Goal: Use online tool/utility: Utilize a website feature to perform a specific function

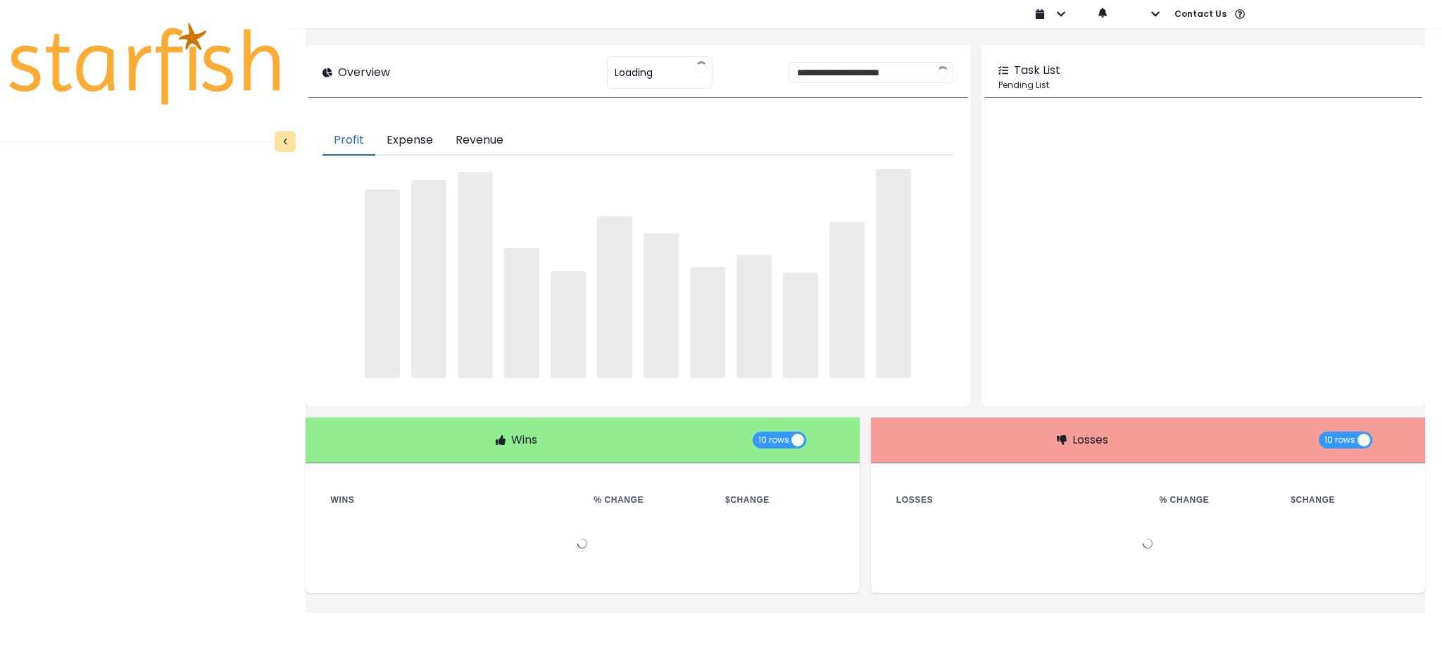
type input "********"
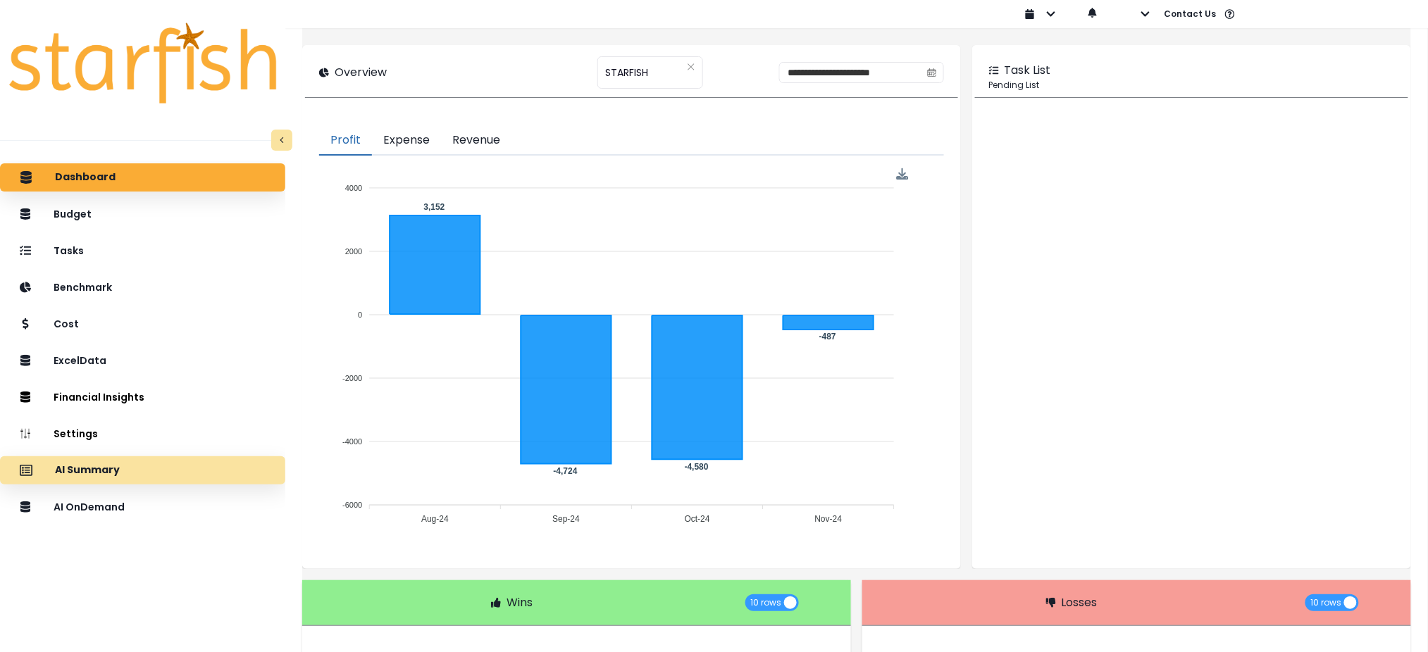
click at [213, 463] on div "AI Summary" at bounding box center [142, 471] width 263 height 30
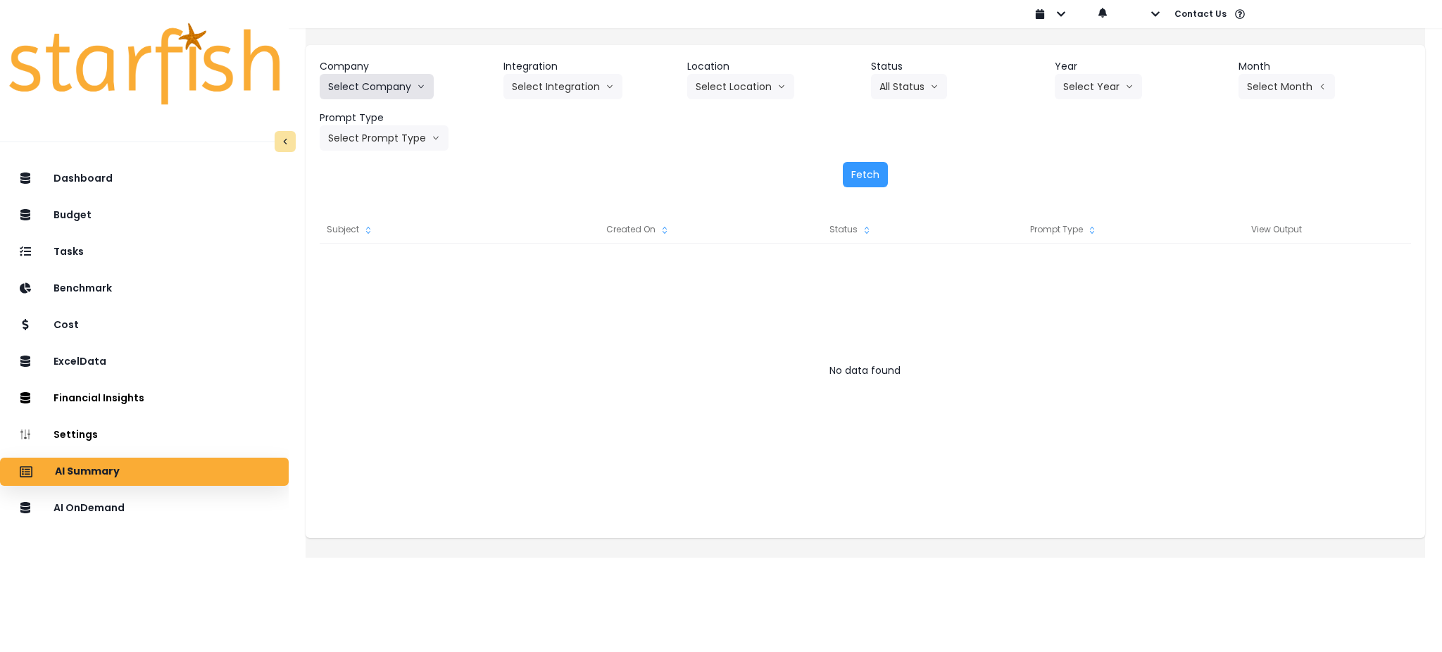
click at [434, 93] on button "Select Company" at bounding box center [377, 86] width 114 height 25
click at [425, 83] on icon "arrow down line" at bounding box center [421, 87] width 8 height 14
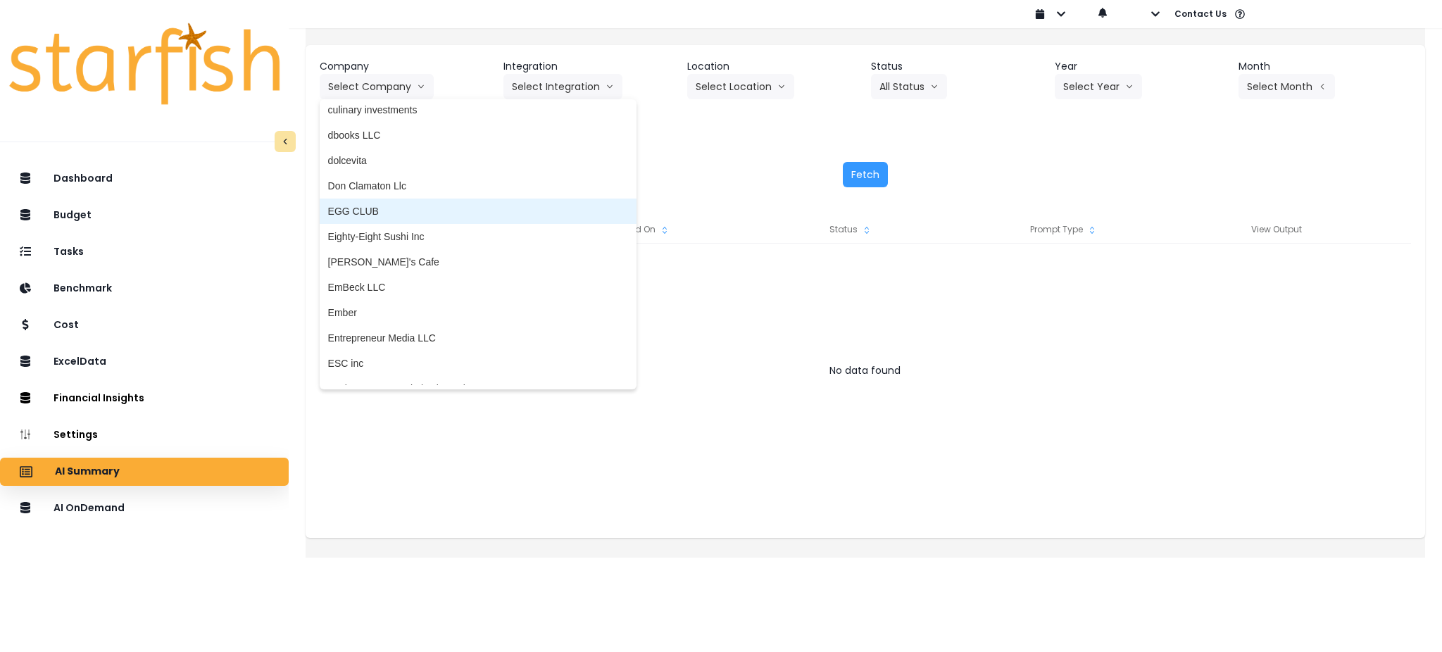
scroll to position [845, 0]
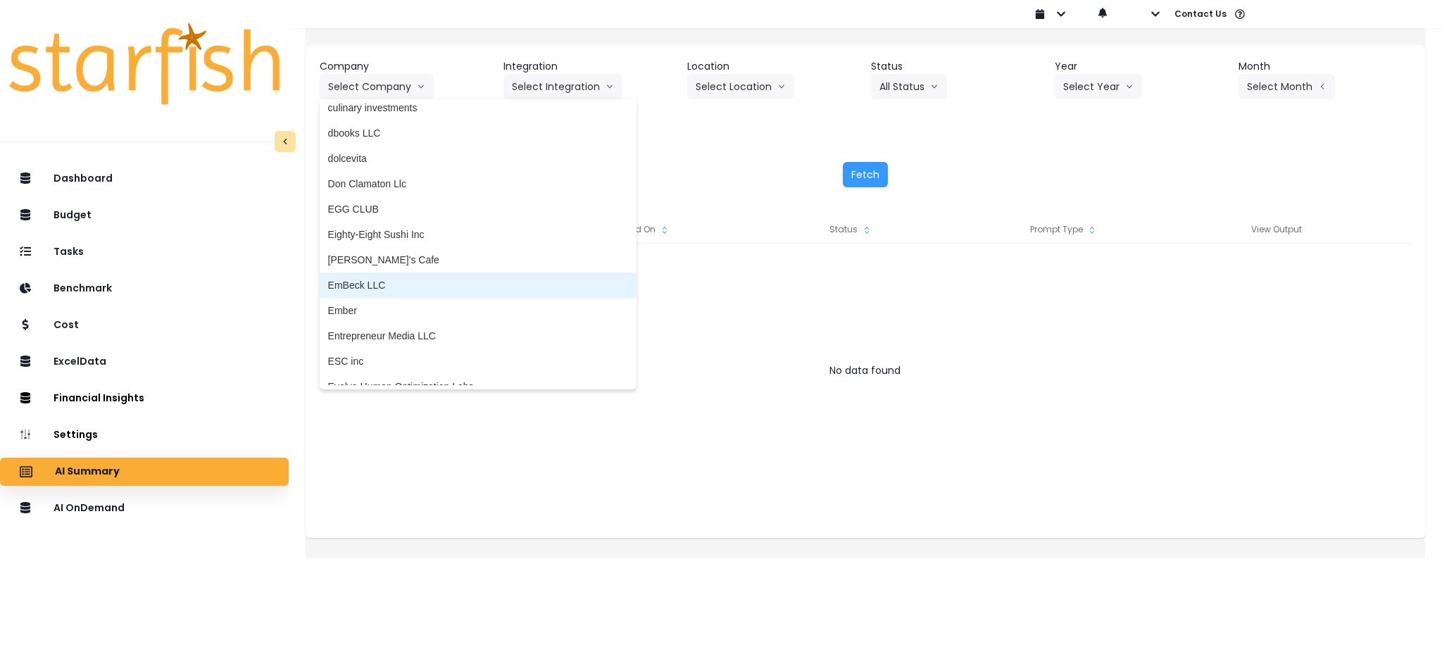
click at [432, 285] on span "EmBeck LLC" at bounding box center [478, 285] width 300 height 14
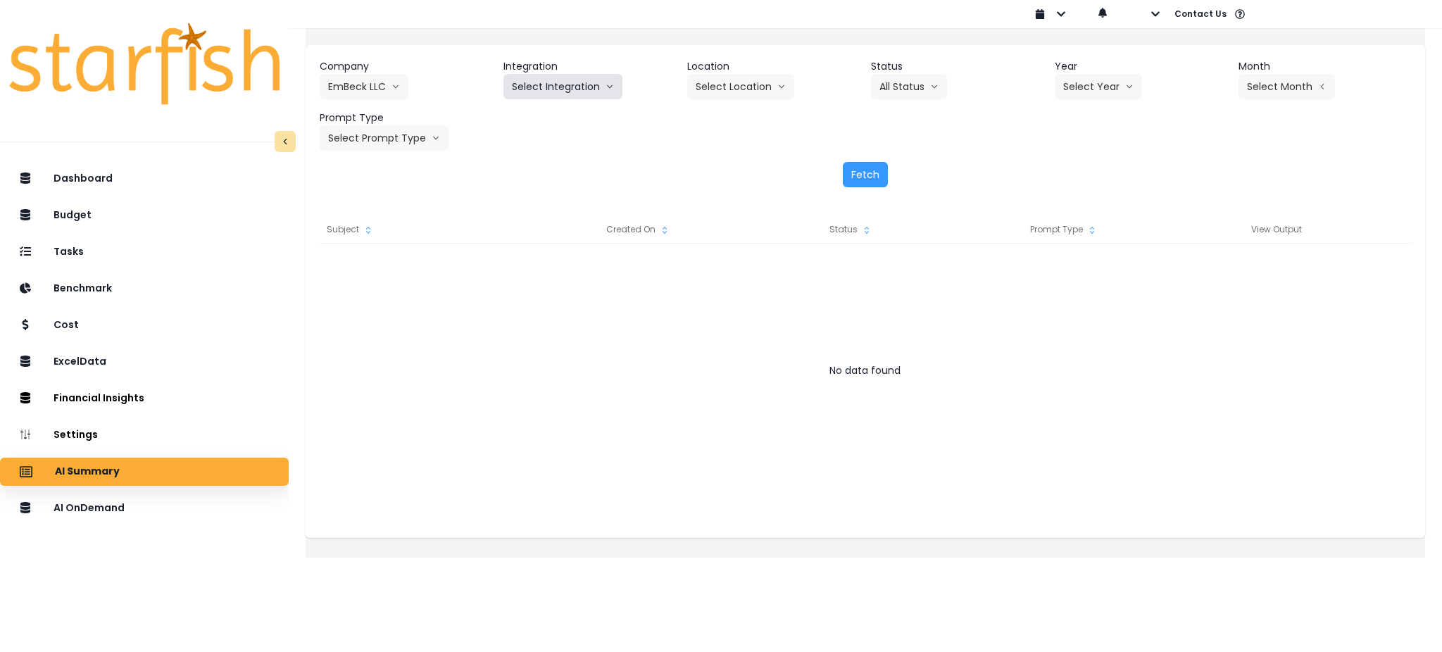
click at [552, 75] on button "Select Integration" at bounding box center [563, 86] width 119 height 25
click at [527, 108] on li "Xero" at bounding box center [523, 116] width 38 height 25
click at [916, 82] on button "All Status" at bounding box center [909, 86] width 76 height 25
click at [1069, 119] on div "Company EmBeck LLC 86 Costs Asti Bagel Cafe Balance Grille Bald Ginger Bar Busi…" at bounding box center [866, 105] width 1092 height 92
click at [1111, 56] on div "Company EmBeck LLC 86 Costs Asti Bagel Cafe Balance Grille Bald Ginger Bar Busi…" at bounding box center [866, 123] width 1120 height 156
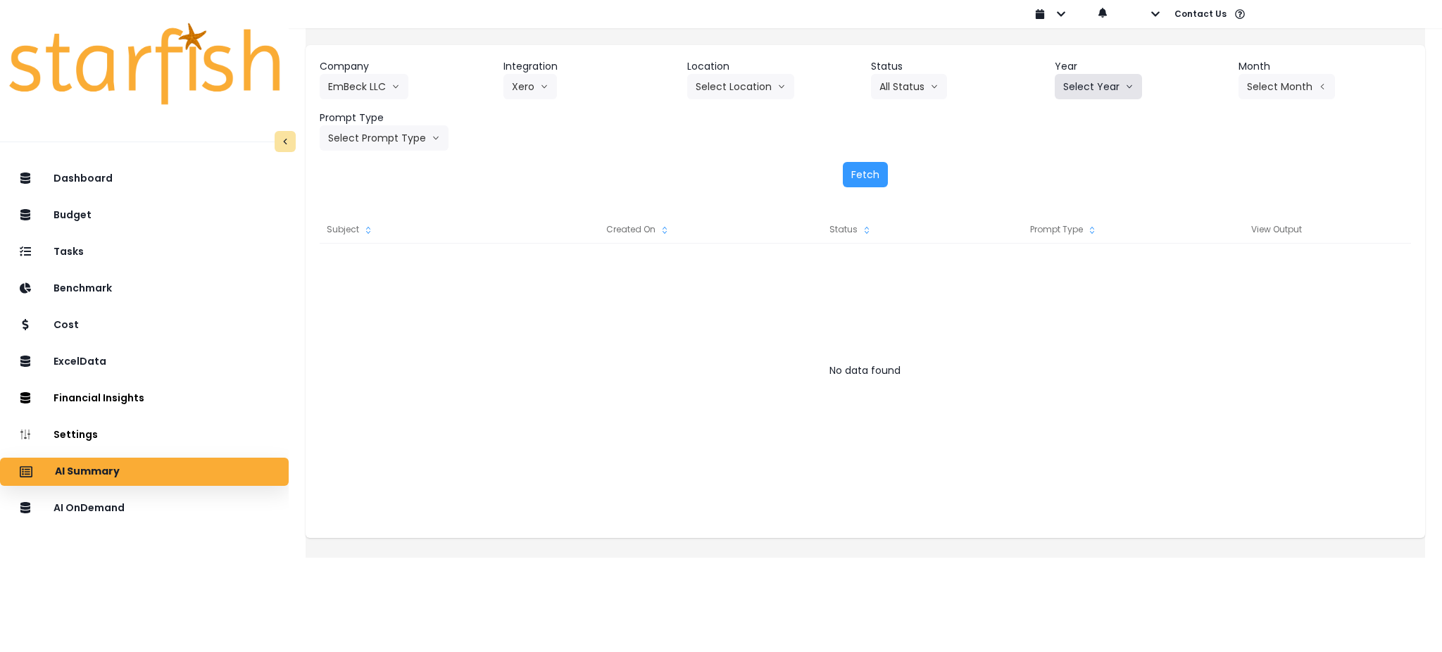
click at [1102, 77] on button "Select Year" at bounding box center [1098, 86] width 87 height 25
click at [1063, 173] on span "2025" at bounding box center [1074, 167] width 22 height 14
click at [1294, 86] on button "Select Month" at bounding box center [1287, 86] width 96 height 25
click at [1194, 232] on li "July" at bounding box center [1216, 242] width 44 height 25
click at [420, 134] on button "Select Prompt Type" at bounding box center [384, 137] width 129 height 25
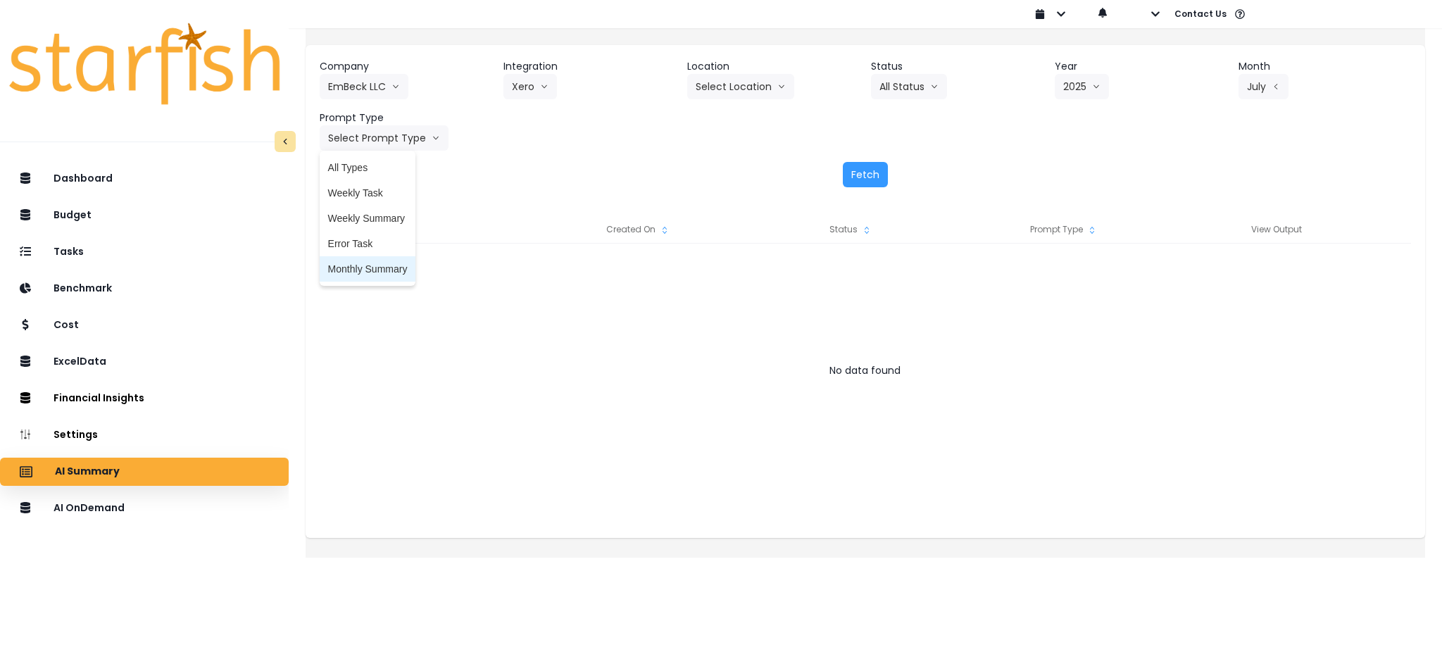
click at [376, 266] on span "Monthly Summary" at bounding box center [368, 269] width 80 height 14
click at [857, 172] on button "Fetch" at bounding box center [865, 174] width 45 height 25
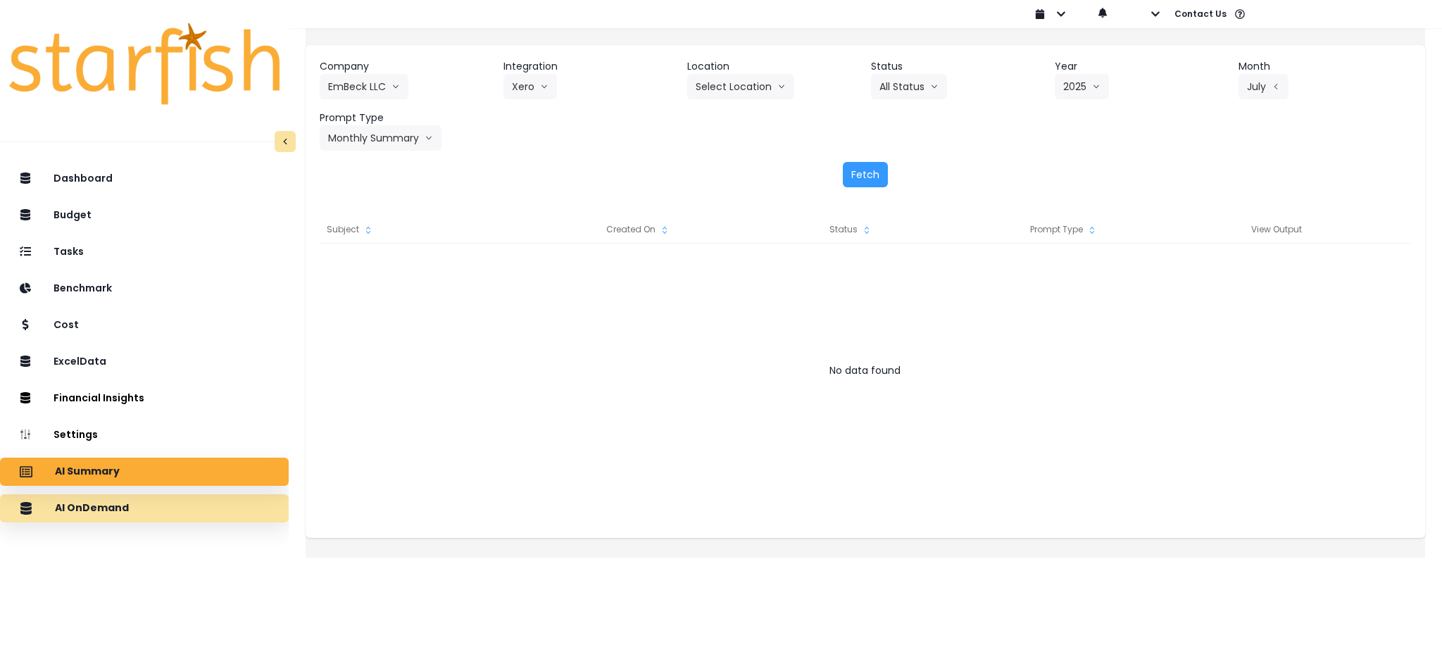
click at [121, 504] on p "AI OnDemand" at bounding box center [92, 508] width 74 height 13
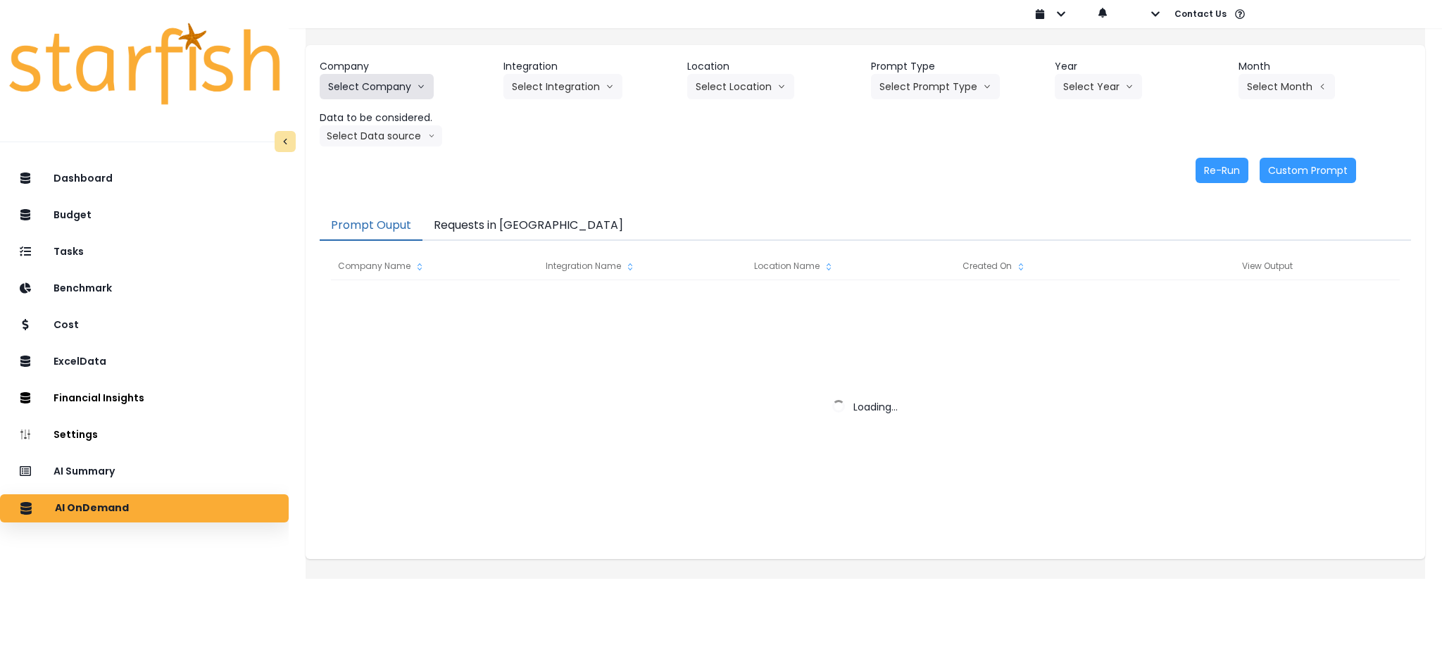
click at [417, 88] on button "Select Company" at bounding box center [377, 86] width 114 height 25
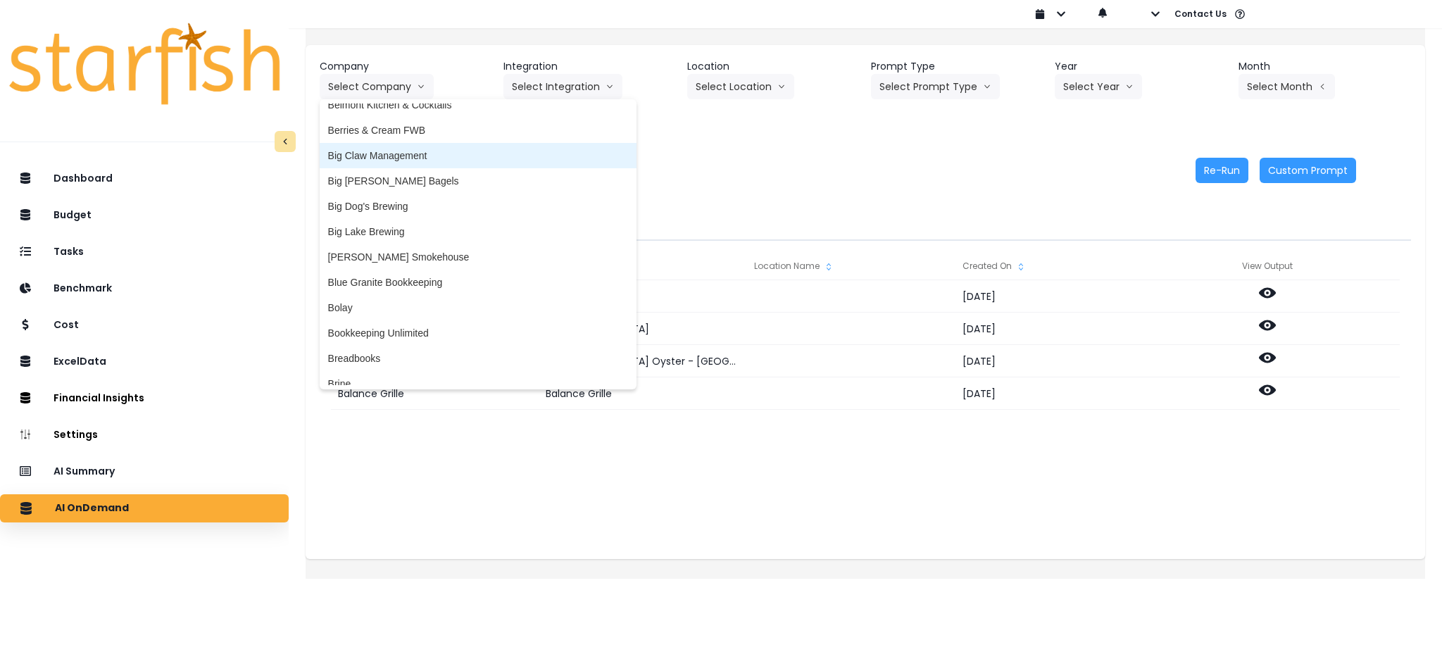
scroll to position [282, 0]
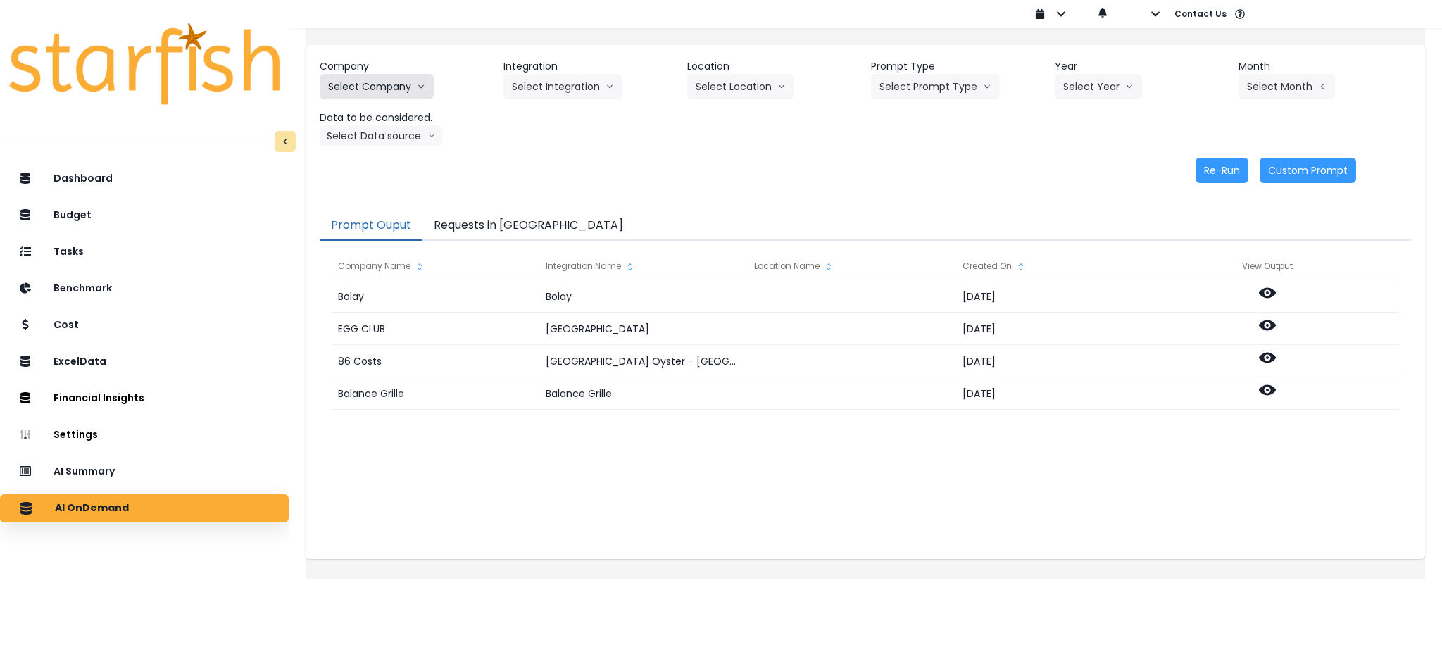
click at [434, 84] on button "Select Company" at bounding box center [377, 86] width 114 height 25
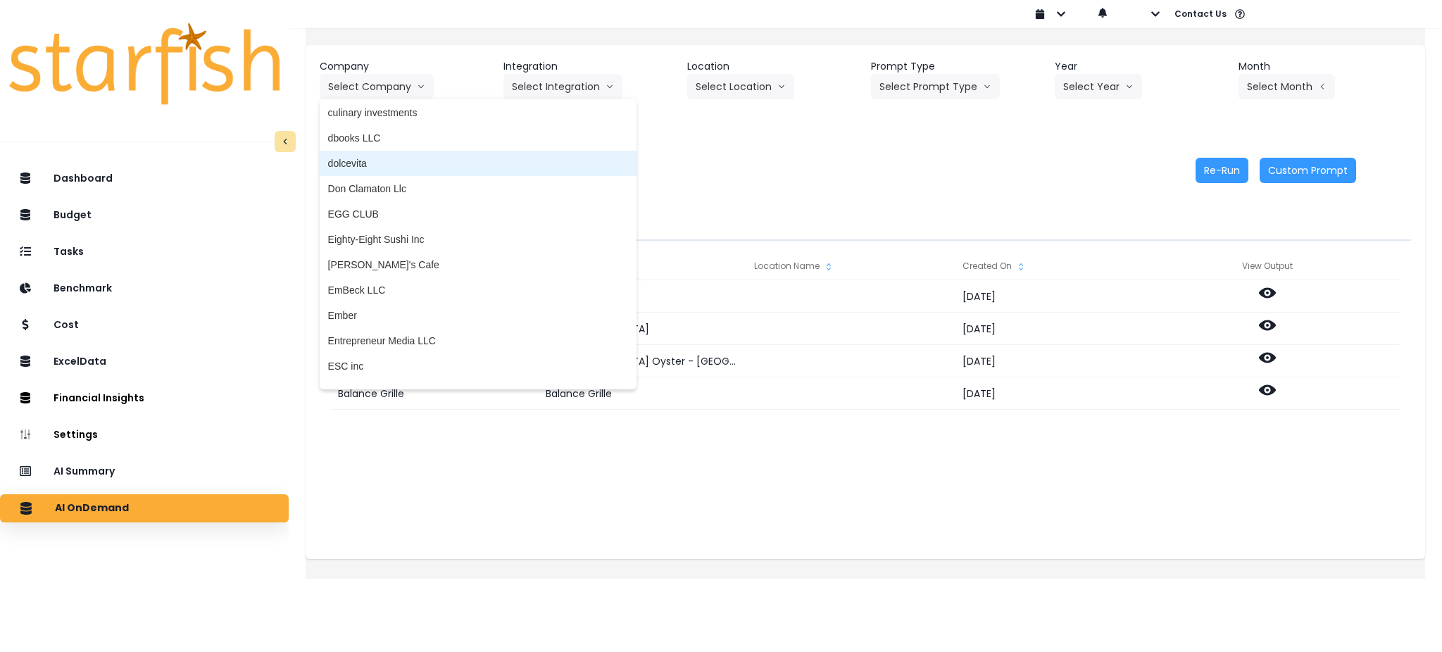
scroll to position [845, 0]
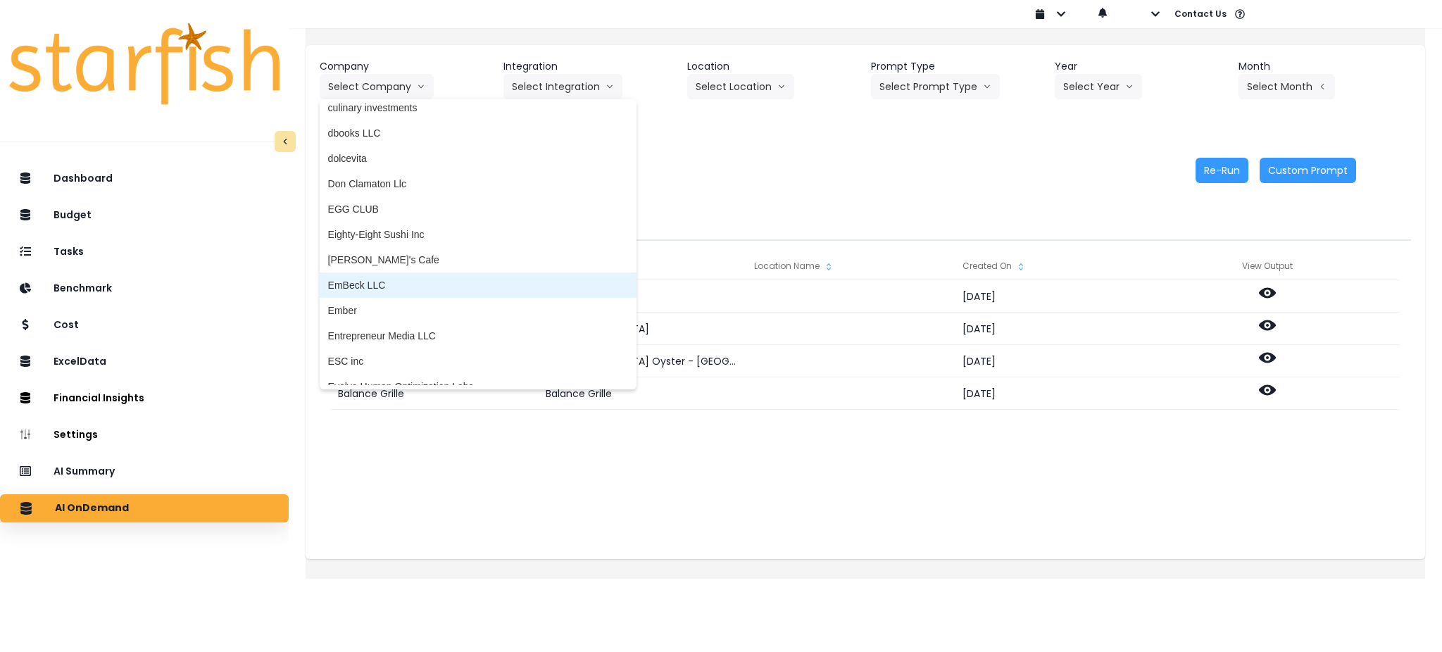
click at [392, 286] on span "EmBeck LLC" at bounding box center [478, 285] width 300 height 14
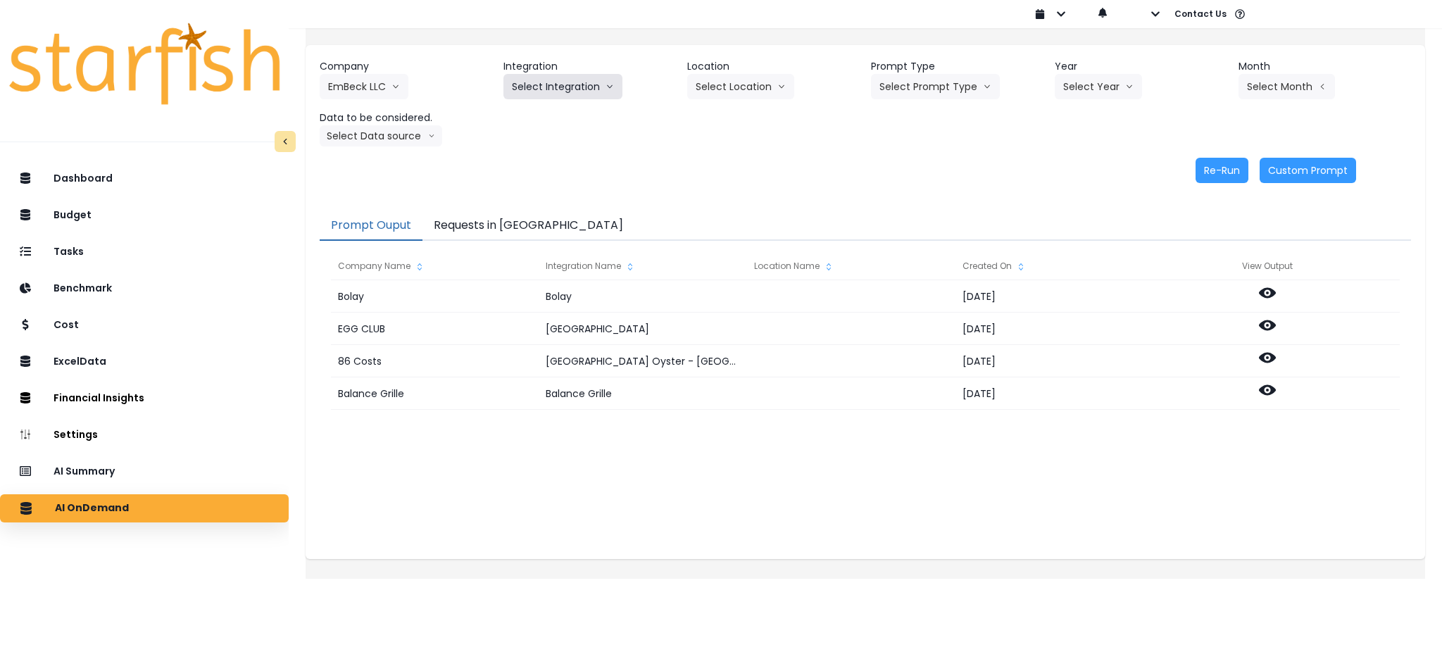
click at [561, 98] on button "Select Integration" at bounding box center [563, 86] width 119 height 25
click at [530, 125] on li "Xero" at bounding box center [523, 116] width 38 height 25
click at [925, 89] on button "Select Prompt Type" at bounding box center [935, 86] width 129 height 25
click at [914, 197] on span "Monthly Summary" at bounding box center [920, 192] width 80 height 14
click at [1106, 89] on button "Select Year" at bounding box center [1098, 86] width 87 height 25
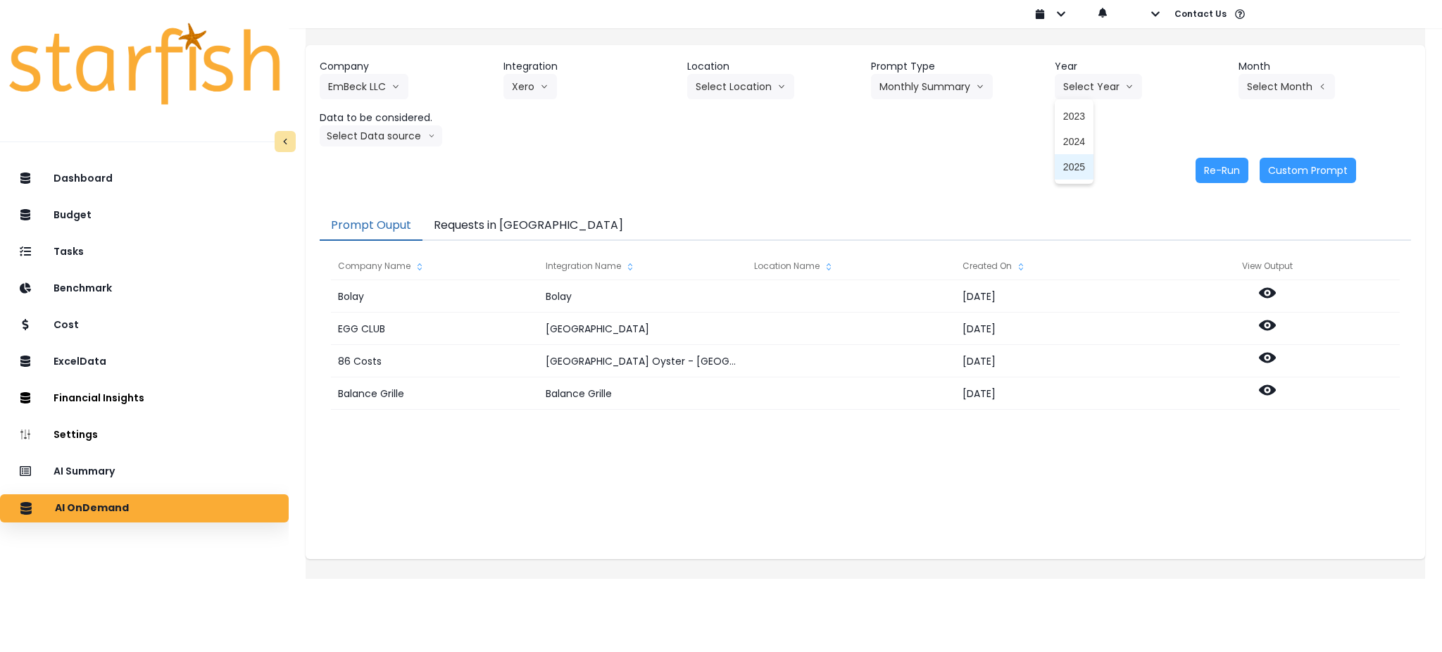
click at [1071, 175] on li "2025" at bounding box center [1074, 166] width 39 height 25
click at [1278, 76] on button "Select Month" at bounding box center [1287, 86] width 96 height 25
click at [1203, 244] on span "July" at bounding box center [1216, 243] width 27 height 14
click at [380, 142] on button "Select Data source" at bounding box center [381, 135] width 123 height 21
click at [385, 170] on span "Comparison overtime" at bounding box center [375, 163] width 94 height 14
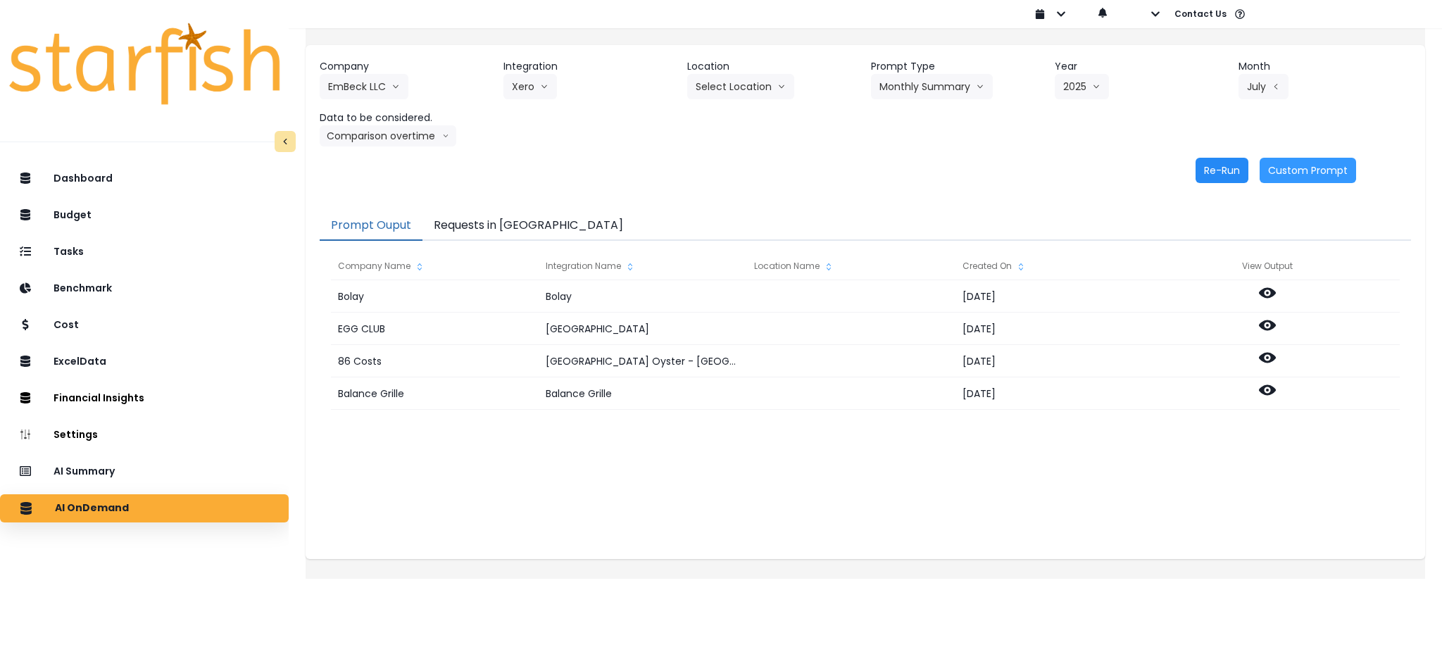
click at [1196, 173] on button "Re-Run" at bounding box center [1222, 170] width 53 height 25
click at [479, 225] on button "Requests in [GEOGRAPHIC_DATA]" at bounding box center [529, 226] width 212 height 30
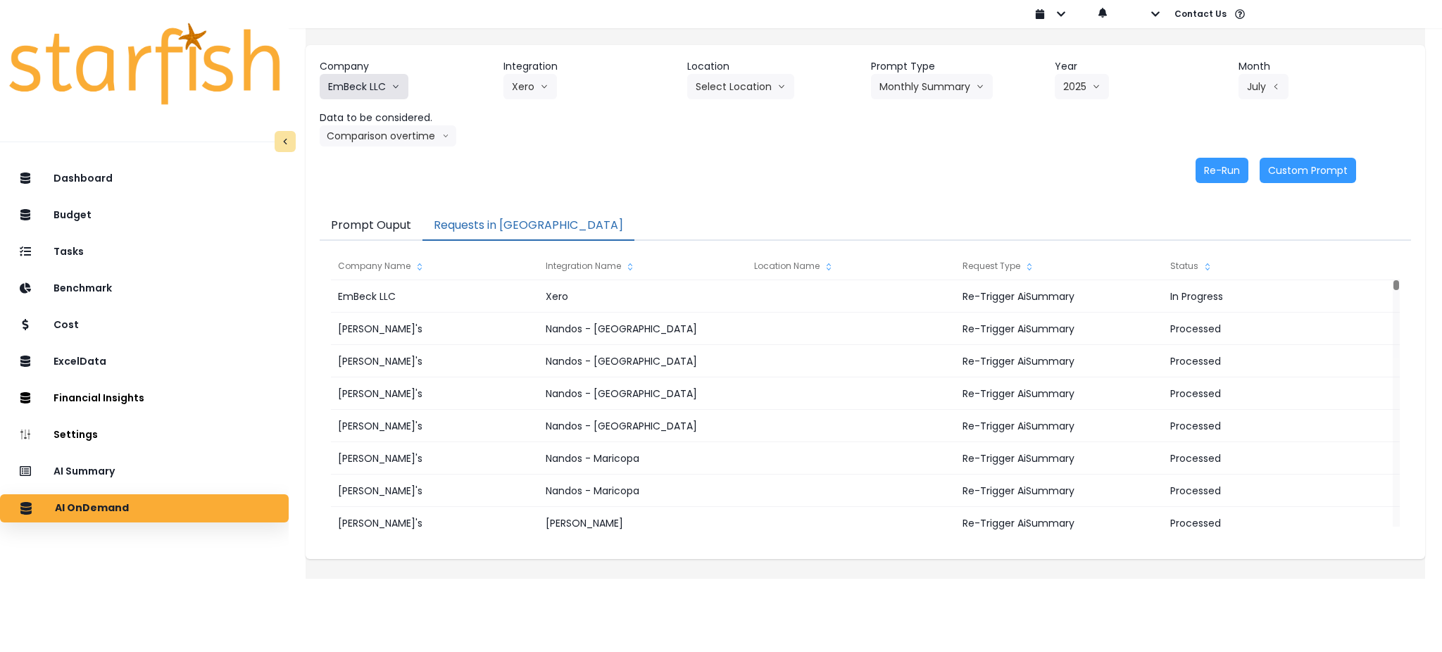
click at [380, 91] on button "EmBeck LLC" at bounding box center [364, 86] width 89 height 25
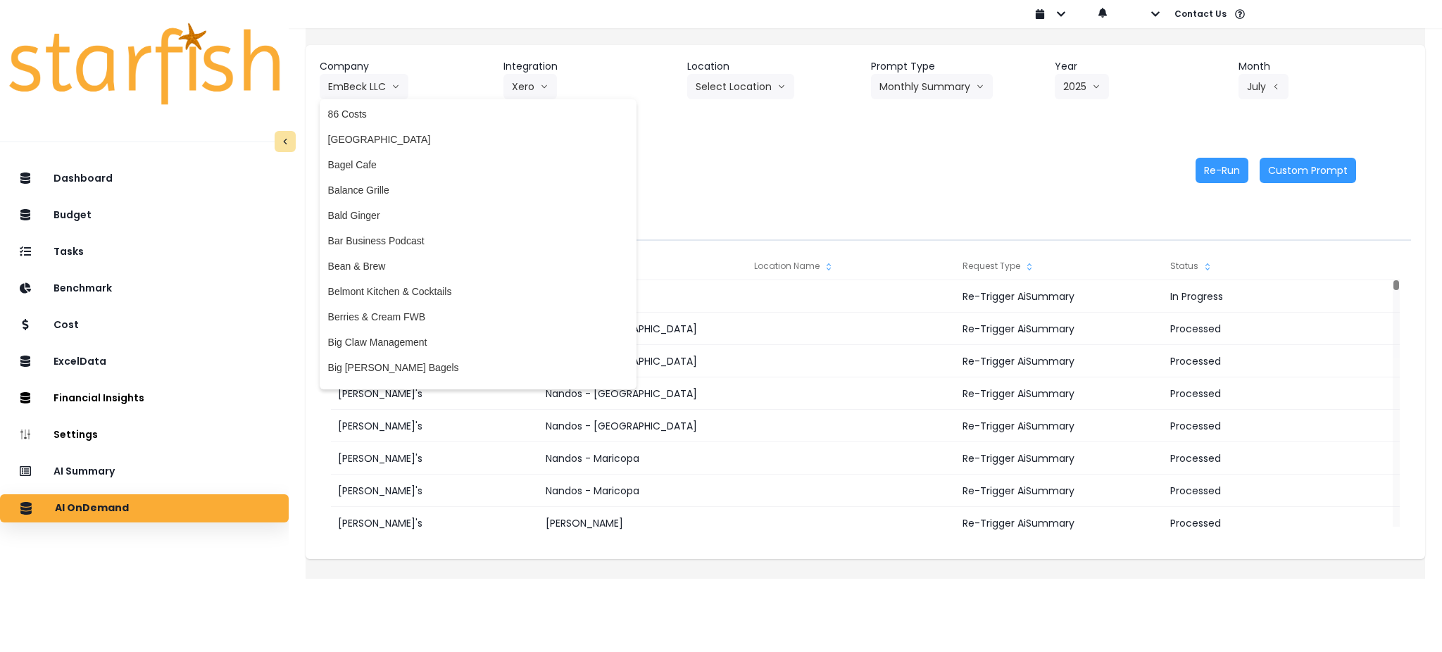
scroll to position [0, 0]
click at [406, 370] on span "Big [PERSON_NAME] Bagels" at bounding box center [478, 370] width 300 height 14
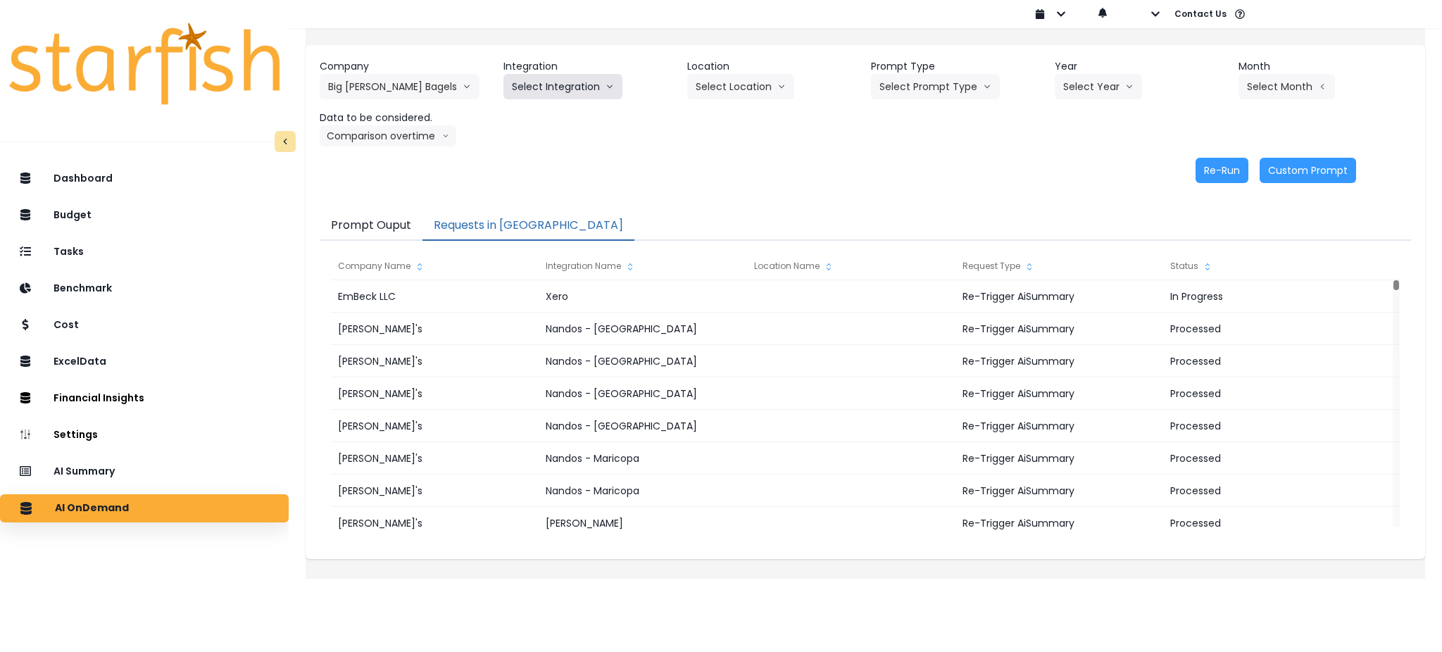
click at [623, 85] on button "Select Integration" at bounding box center [563, 86] width 119 height 25
click at [568, 109] on span "Big [PERSON_NAME]’s Bagels" at bounding box center [581, 116] width 138 height 14
click at [967, 80] on button "Select Prompt Type" at bounding box center [935, 86] width 129 height 25
click at [906, 182] on li "Monthly Summary" at bounding box center [919, 192] width 96 height 25
click at [1128, 77] on button "Select Year" at bounding box center [1098, 86] width 87 height 25
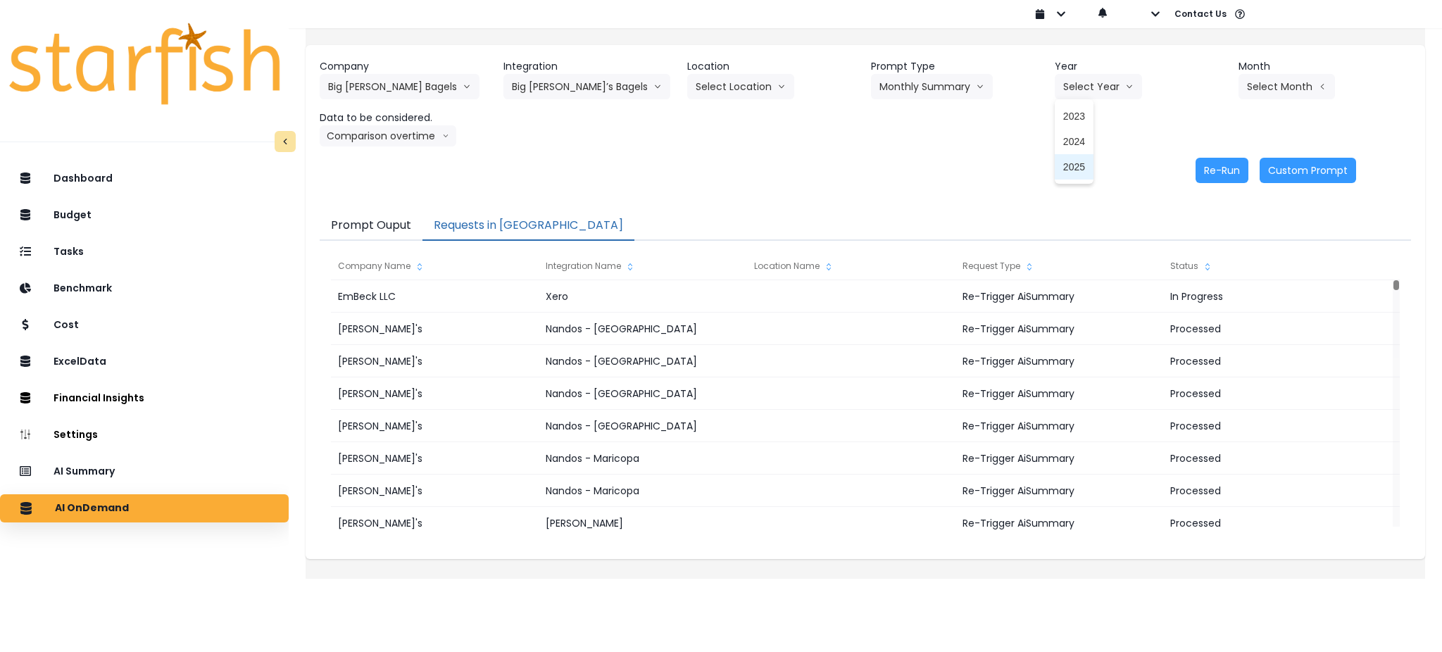
click at [1075, 164] on span "2025" at bounding box center [1074, 167] width 22 height 14
click at [1271, 79] on button "Select Month" at bounding box center [1287, 86] width 96 height 25
click at [1194, 232] on li "July" at bounding box center [1216, 242] width 44 height 25
click at [404, 132] on button "Comparison overtime" at bounding box center [388, 135] width 137 height 21
click at [404, 156] on span "Comparison overtime" at bounding box center [375, 163] width 94 height 14
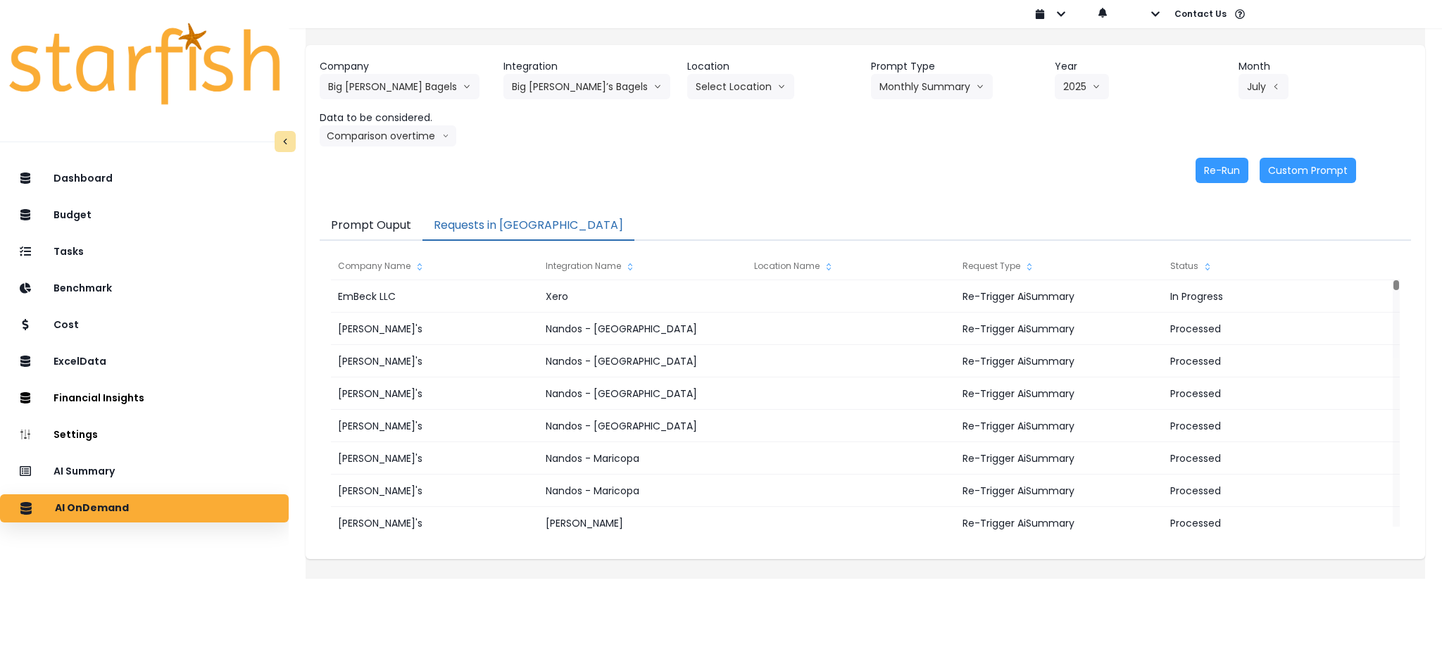
click at [680, 162] on div "Re-Run Custom Prompt" at bounding box center [838, 170] width 1037 height 25
click at [1204, 167] on button "Re-Run" at bounding box center [1222, 170] width 53 height 25
click at [463, 90] on icon "arrow down line" at bounding box center [467, 87] width 8 height 14
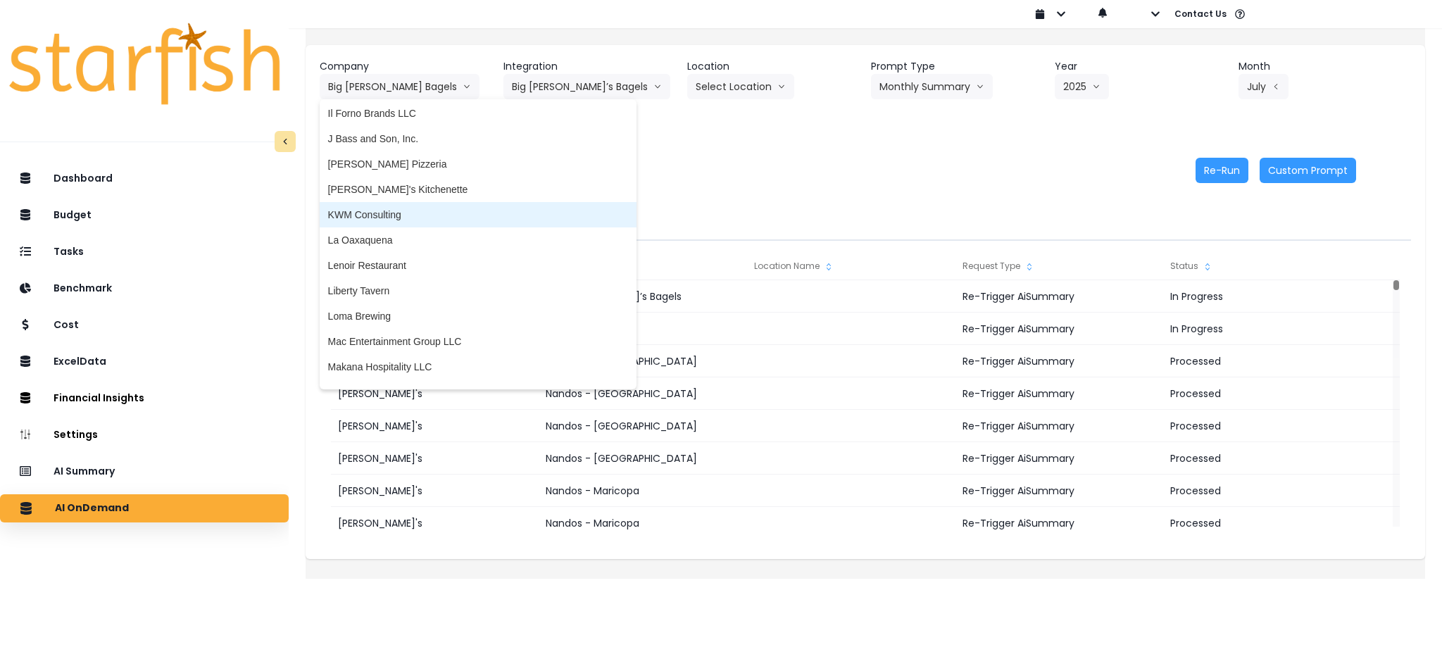
scroll to position [1502, 0]
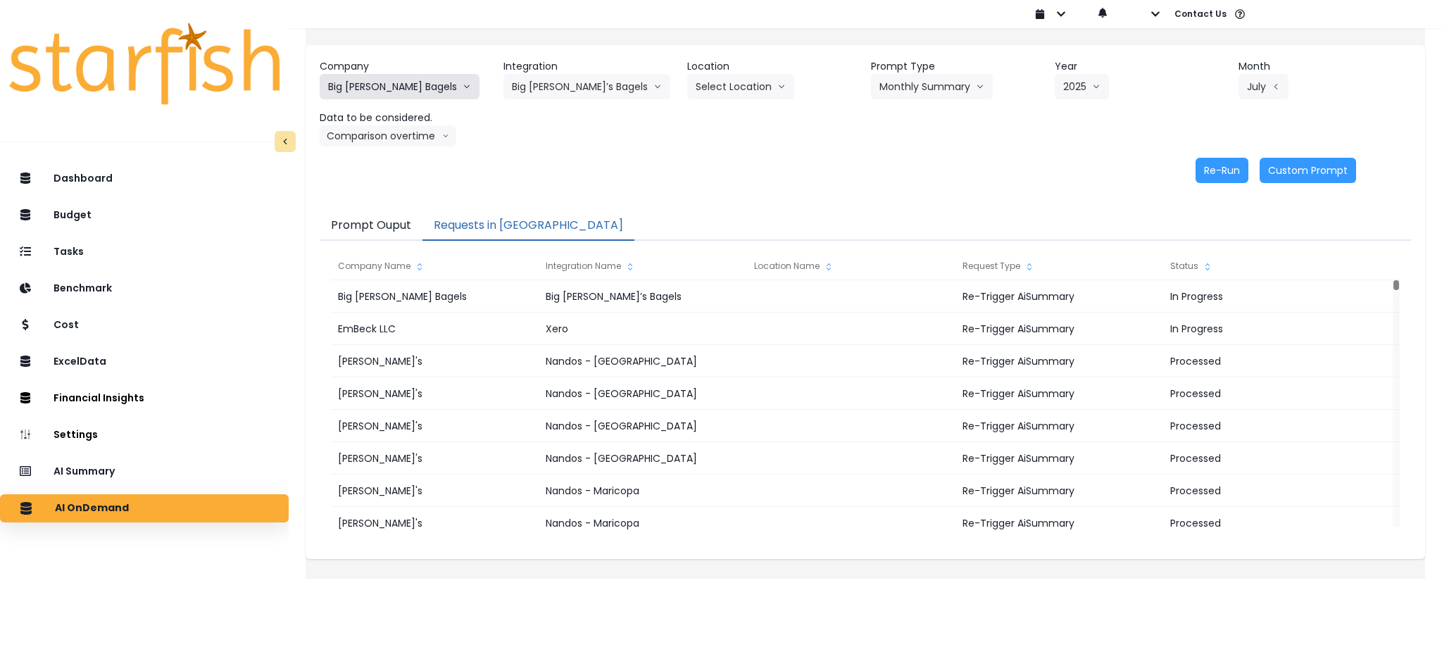
click at [398, 87] on button "Big [PERSON_NAME] Bagels" at bounding box center [400, 86] width 160 height 25
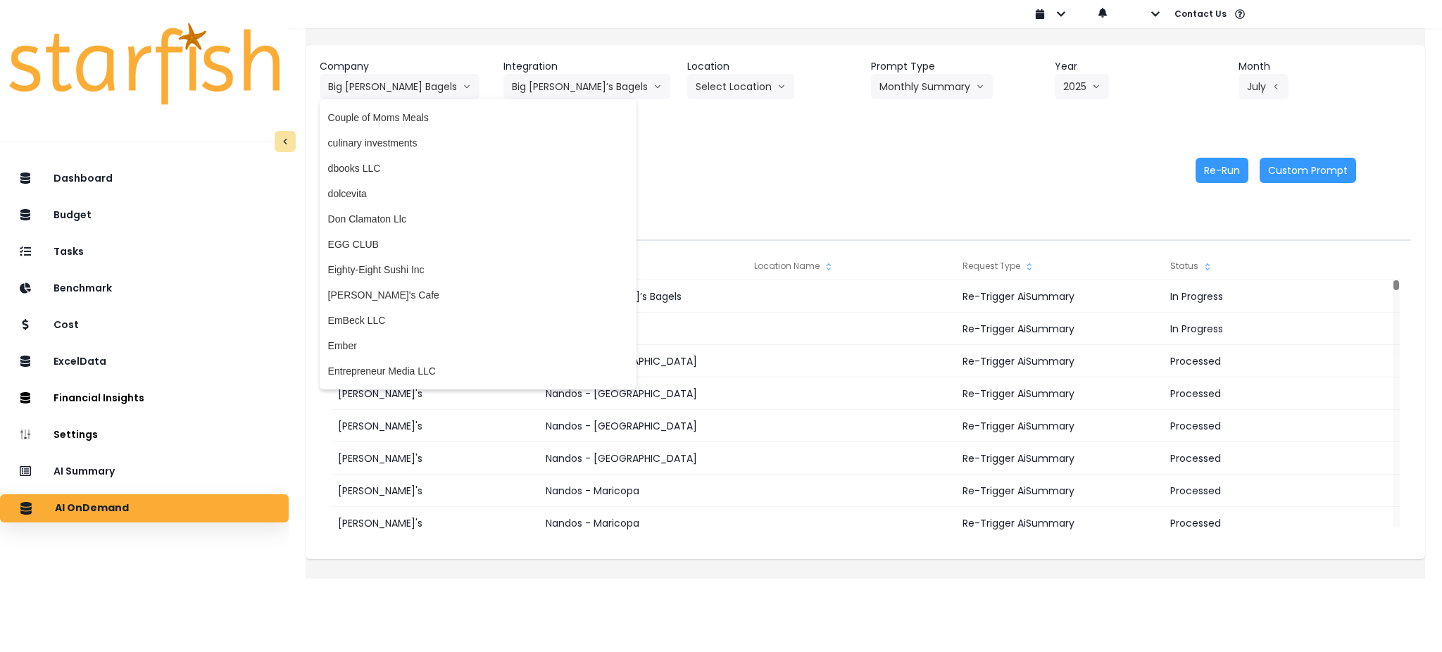
scroll to position [804, 0]
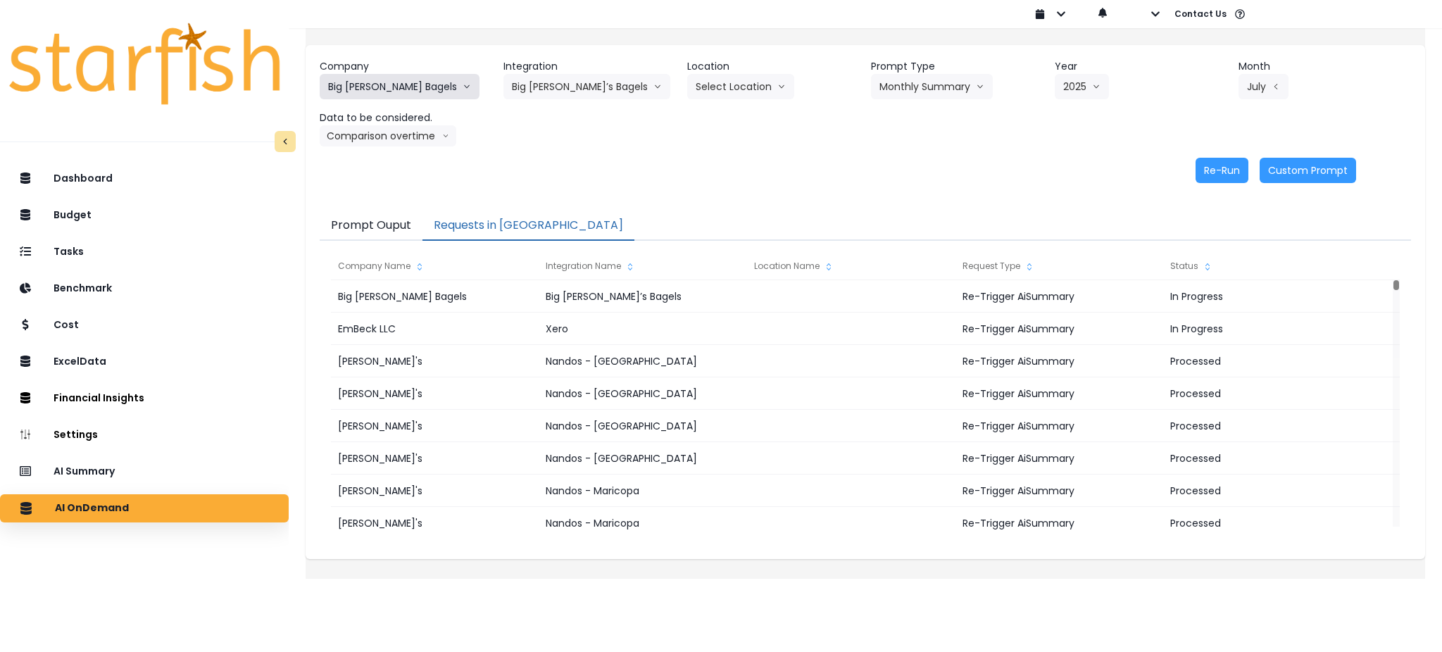
click at [425, 80] on button "Big [PERSON_NAME] Bagels" at bounding box center [400, 86] width 160 height 25
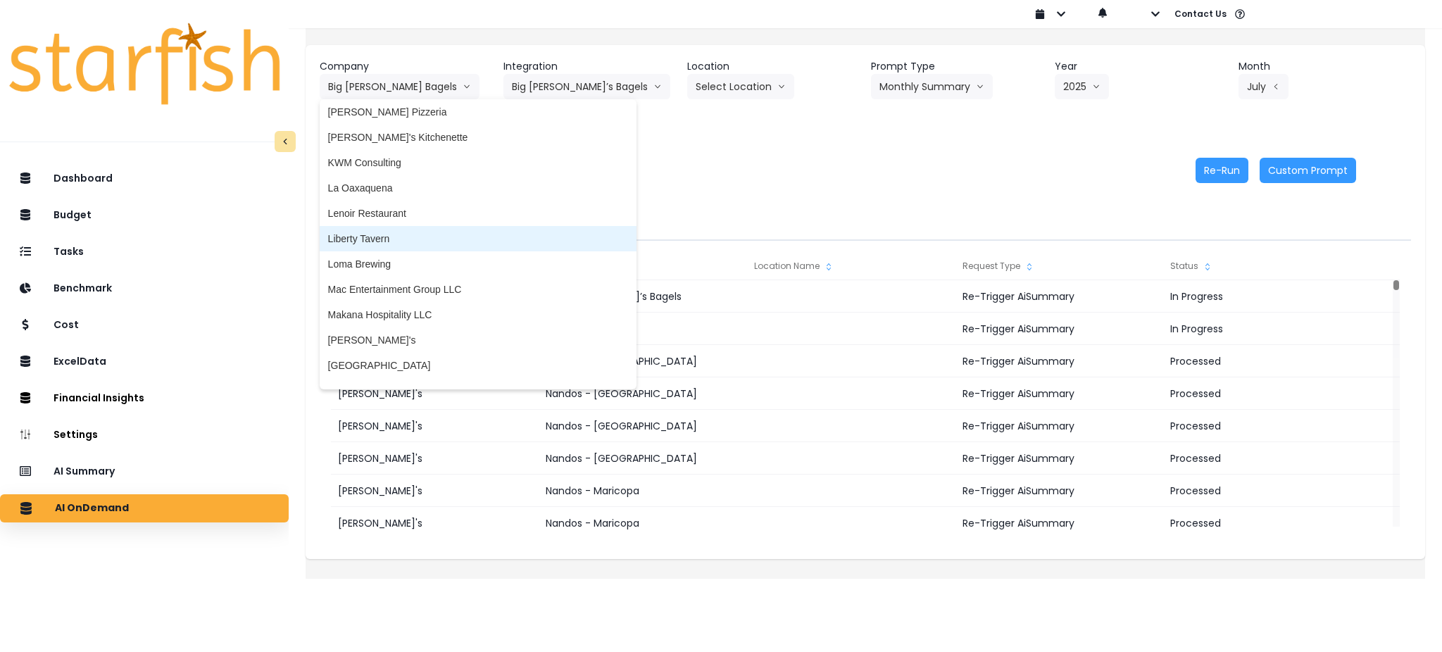
scroll to position [1555, 0]
click at [418, 256] on span "Loma Brewing" at bounding box center [478, 260] width 300 height 14
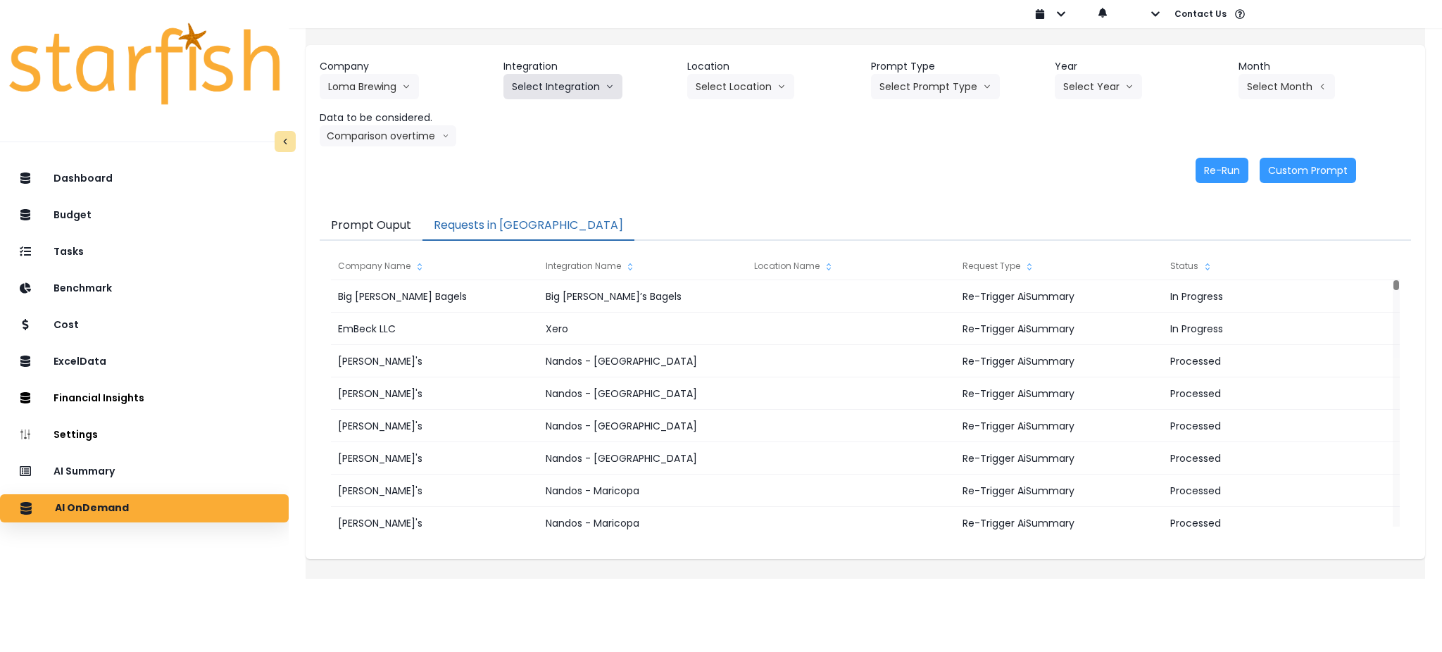
click at [582, 79] on button "Select Integration" at bounding box center [563, 86] width 119 height 25
click at [570, 123] on span "Loma Brewing Company" at bounding box center [566, 116] width 108 height 14
click at [959, 80] on button "Select Prompt Type" at bounding box center [935, 86] width 129 height 25
click at [913, 175] on li "Error Task" at bounding box center [919, 166] width 96 height 25
click at [920, 83] on button "Error Task" at bounding box center [910, 86] width 78 height 25
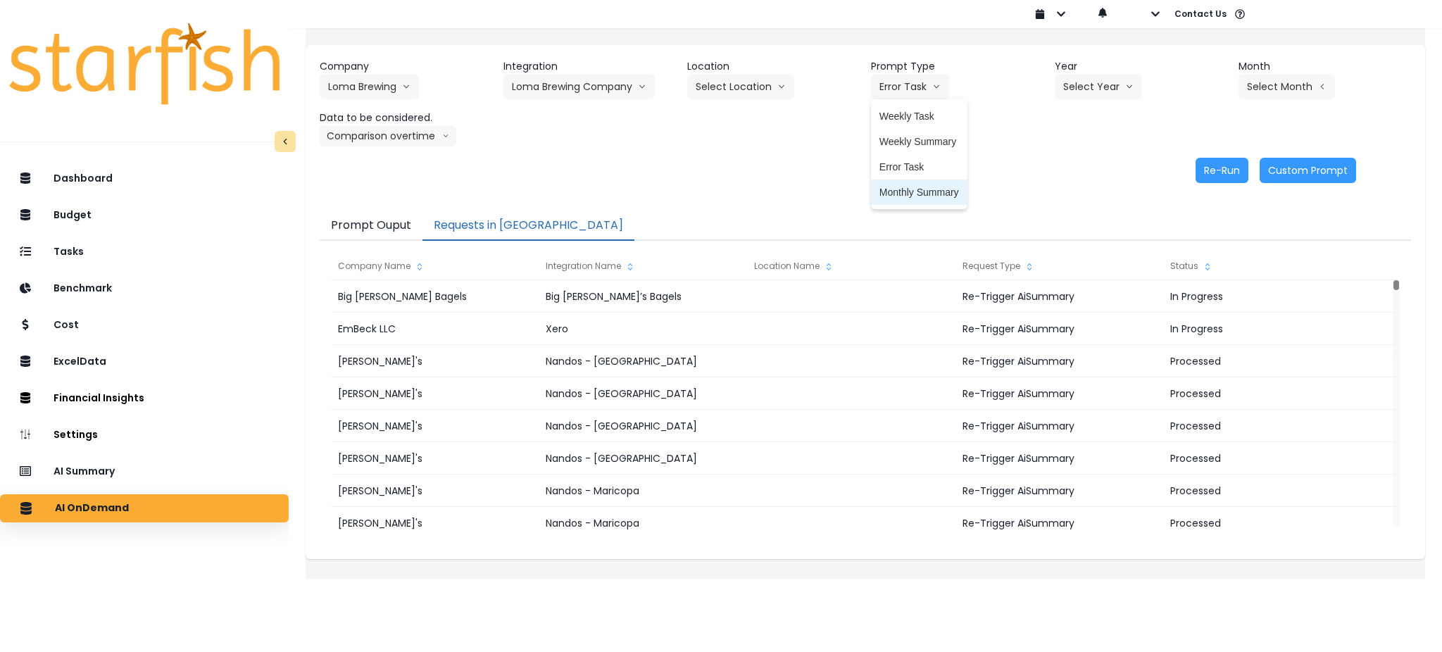
click at [897, 201] on li "Monthly Summary" at bounding box center [919, 192] width 96 height 25
click at [1077, 88] on button "Select Year" at bounding box center [1098, 86] width 87 height 25
click at [1063, 173] on span "2025" at bounding box center [1074, 167] width 22 height 14
click at [1269, 79] on button "Select Month" at bounding box center [1287, 86] width 96 height 25
click at [1264, 89] on button "Select Month" at bounding box center [1287, 86] width 96 height 25
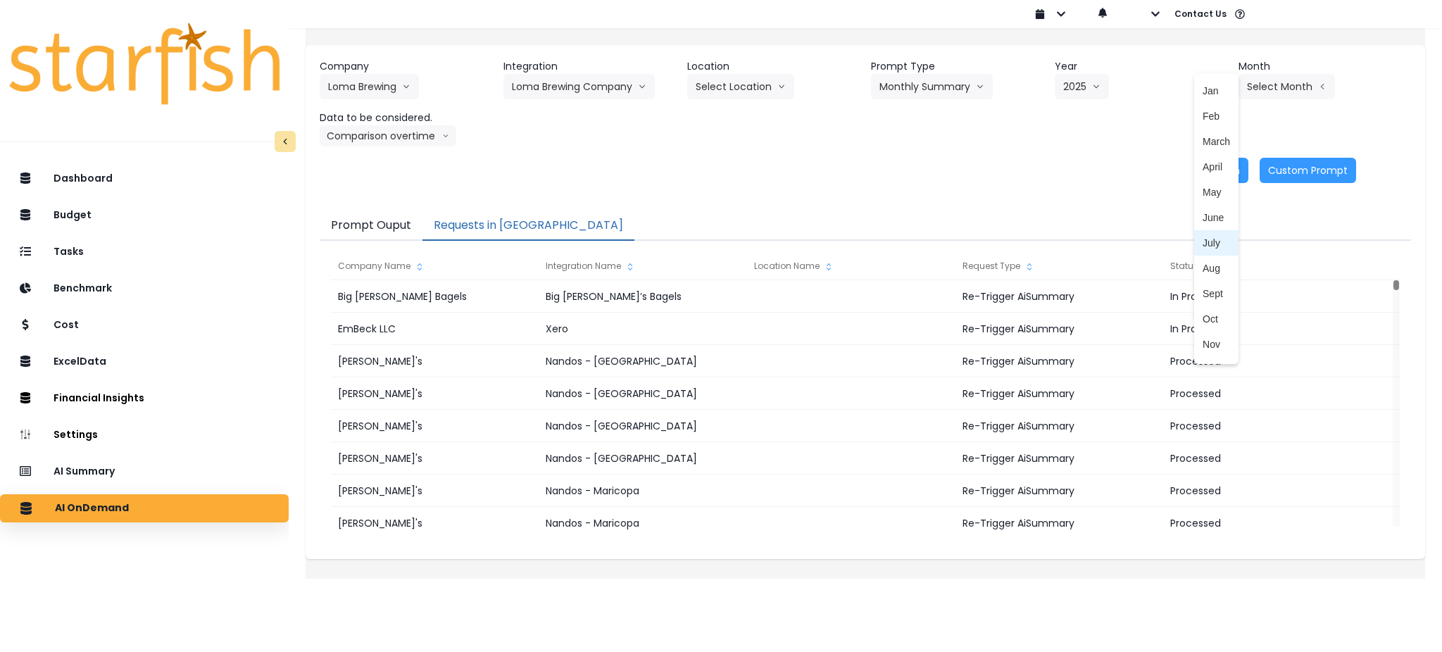
click at [1203, 246] on span "July" at bounding box center [1216, 243] width 27 height 14
click at [449, 129] on icon "arrow down line" at bounding box center [445, 136] width 7 height 14
click at [414, 162] on span "Comparison overtime" at bounding box center [375, 163] width 94 height 14
click at [1201, 173] on button "Re-Run" at bounding box center [1222, 170] width 53 height 25
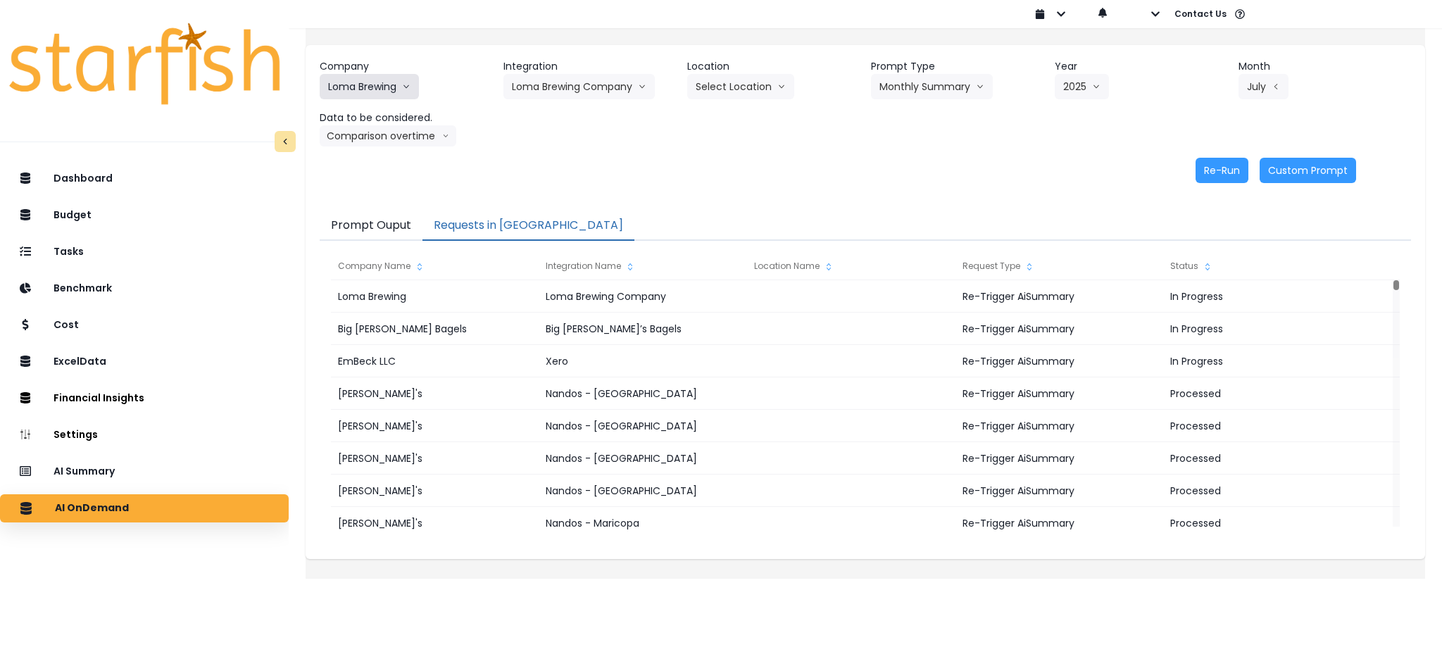
click at [407, 77] on button "Loma Brewing" at bounding box center [369, 86] width 99 height 25
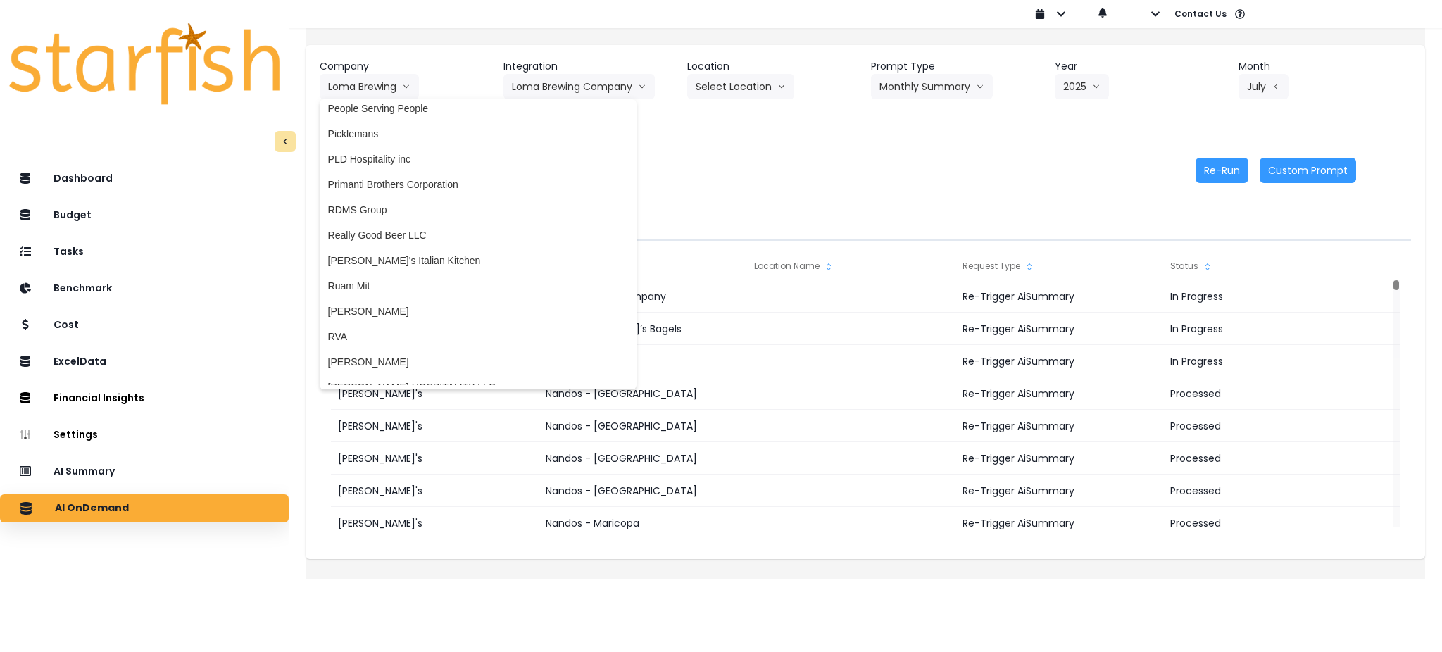
scroll to position [2212, 0]
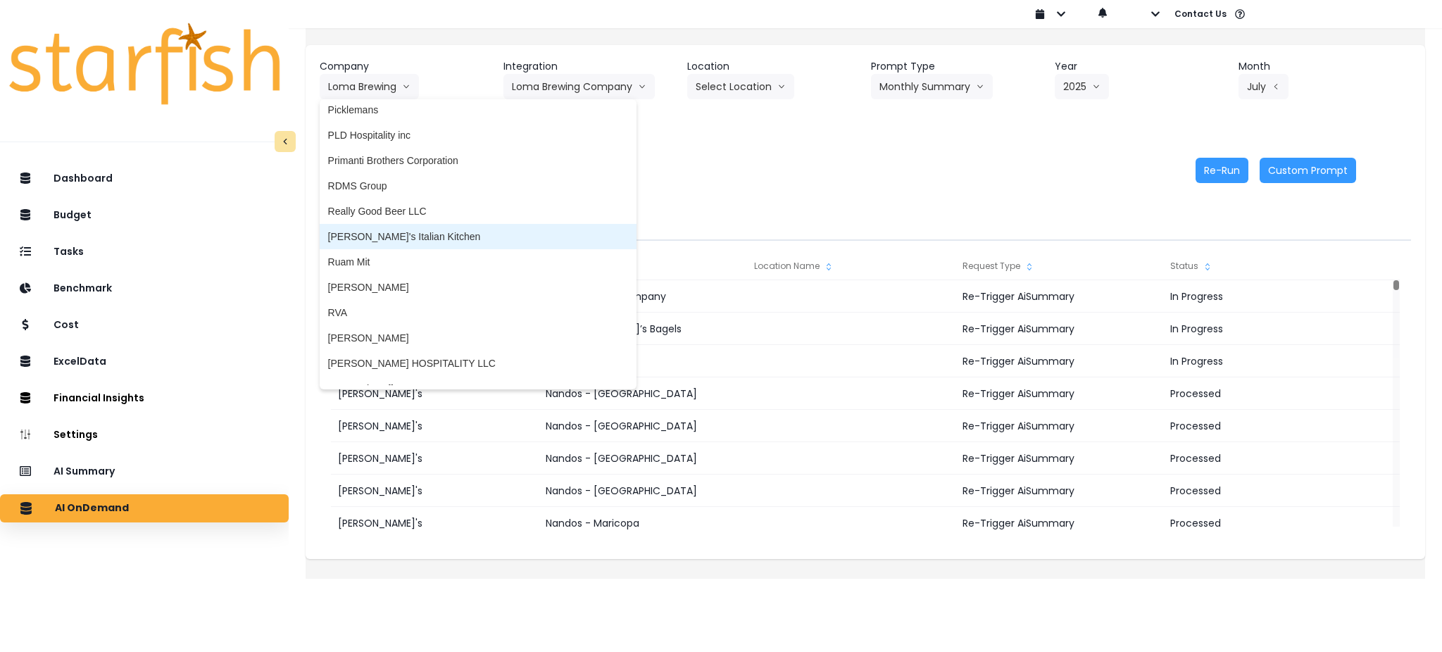
click at [415, 235] on span "[PERSON_NAME]'s Italian Kitchen" at bounding box center [478, 237] width 300 height 14
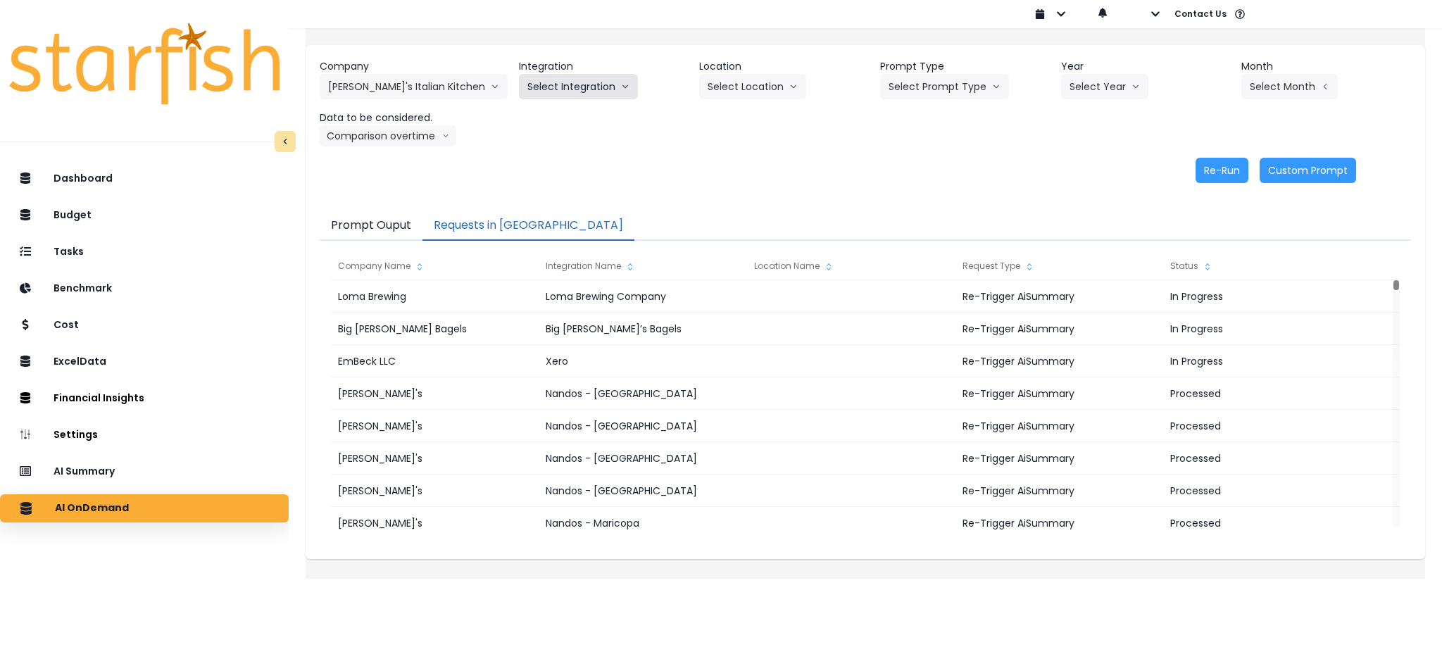
click at [577, 87] on button "Select Integration" at bounding box center [578, 86] width 119 height 25
click at [566, 125] on li "Quickbooks Online" at bounding box center [569, 116] width 100 height 25
click at [943, 86] on button "Select Prompt Type" at bounding box center [944, 86] width 129 height 25
click at [916, 194] on span "Monthly Summary" at bounding box center [929, 192] width 80 height 14
click at [1063, 76] on button "Select Year" at bounding box center [1104, 86] width 87 height 25
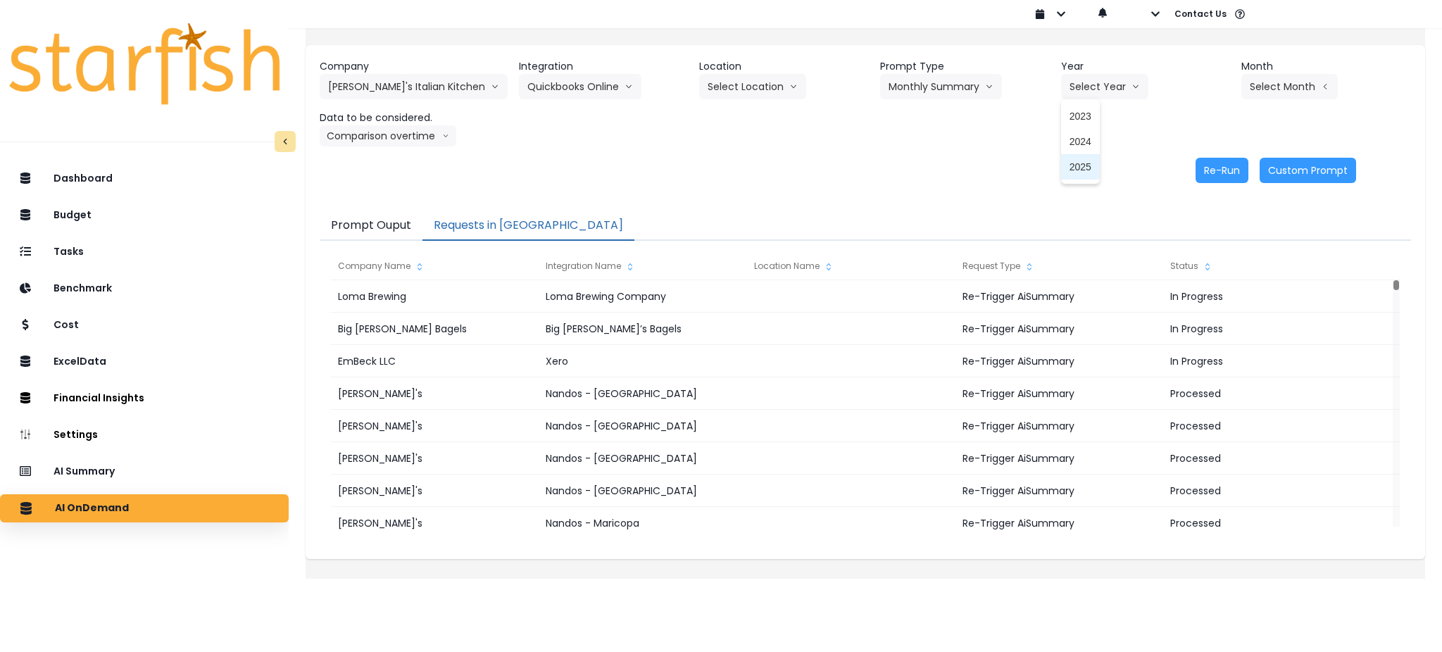
click at [1072, 163] on span "2025" at bounding box center [1081, 167] width 22 height 14
click at [1266, 80] on button "Select Month" at bounding box center [1290, 86] width 96 height 25
click at [1206, 221] on span "June" at bounding box center [1219, 218] width 27 height 14
click at [434, 130] on button "Comparison overtime" at bounding box center [388, 135] width 137 height 21
click at [422, 165] on span "Comparison overtime" at bounding box center [375, 163] width 94 height 14
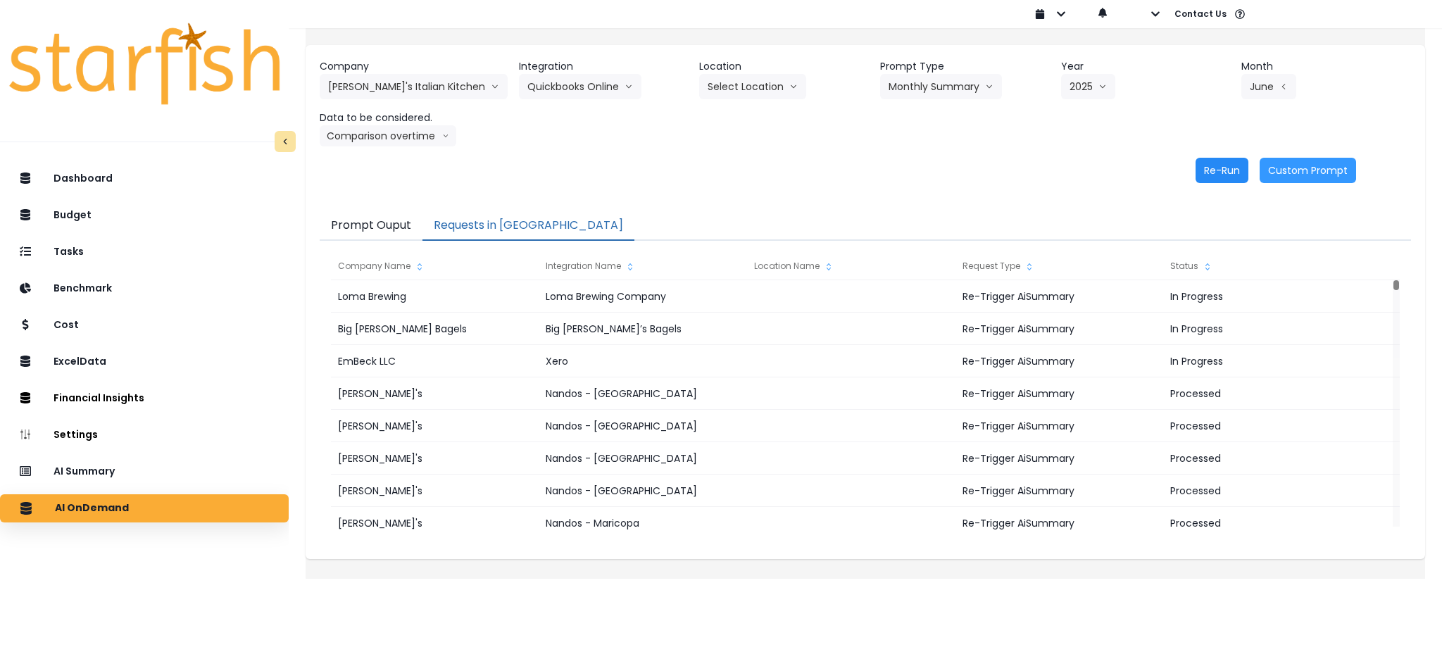
click at [1201, 175] on button "Re-Run" at bounding box center [1222, 170] width 53 height 25
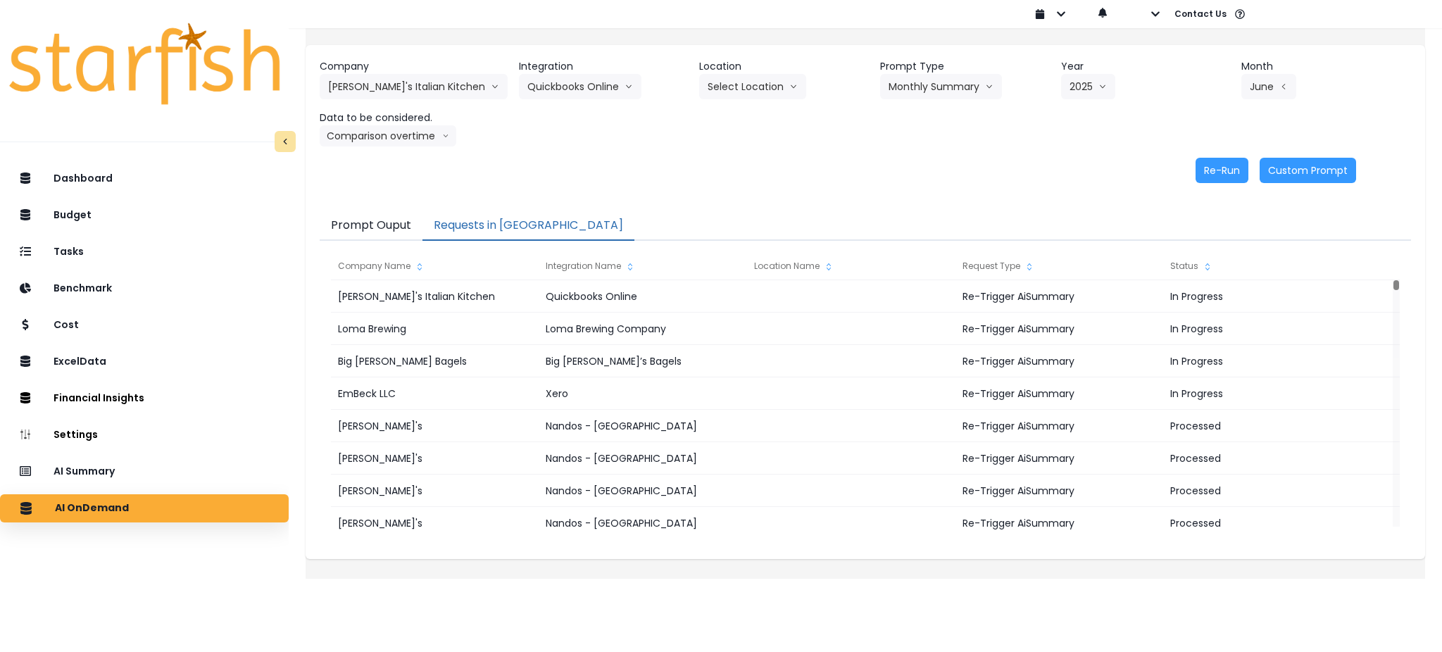
click at [579, 67] on header "Integration" at bounding box center [604, 66] width 170 height 15
click at [449, 71] on header "Company" at bounding box center [414, 66] width 188 height 15
click at [449, 75] on button "[PERSON_NAME]'s Italian Kitchen" at bounding box center [414, 86] width 188 height 25
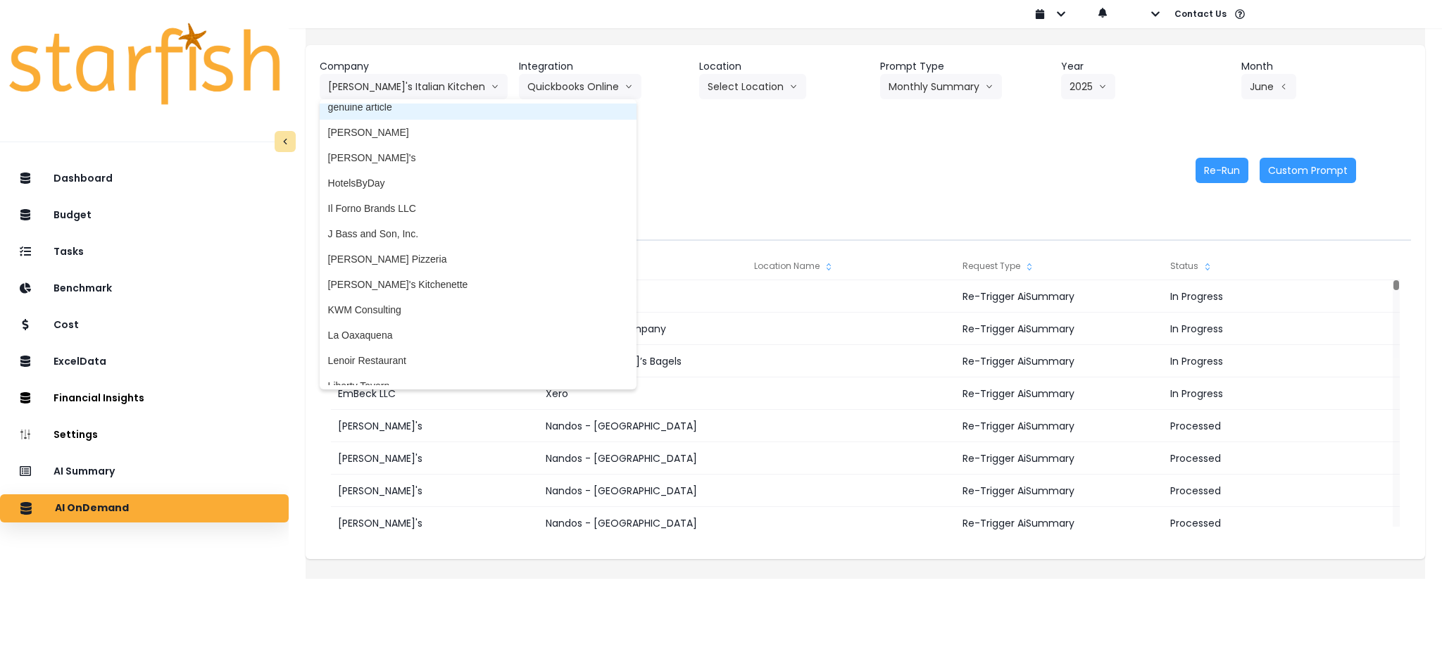
scroll to position [1408, 0]
click at [632, 206] on div "Prompt Ouput Requests in Queue Company Name Integration Name Location Name Requ…" at bounding box center [866, 378] width 1120 height 362
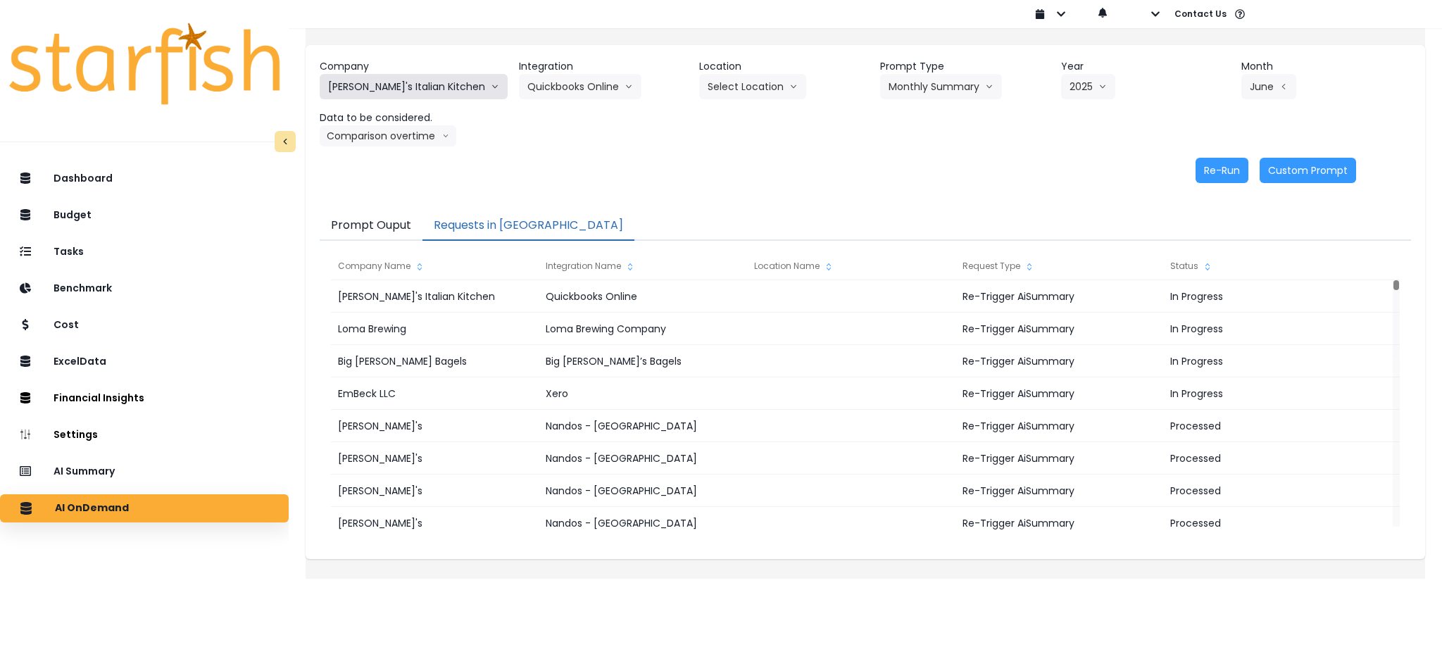
click at [429, 79] on button "[PERSON_NAME]'s Italian Kitchen" at bounding box center [414, 86] width 188 height 25
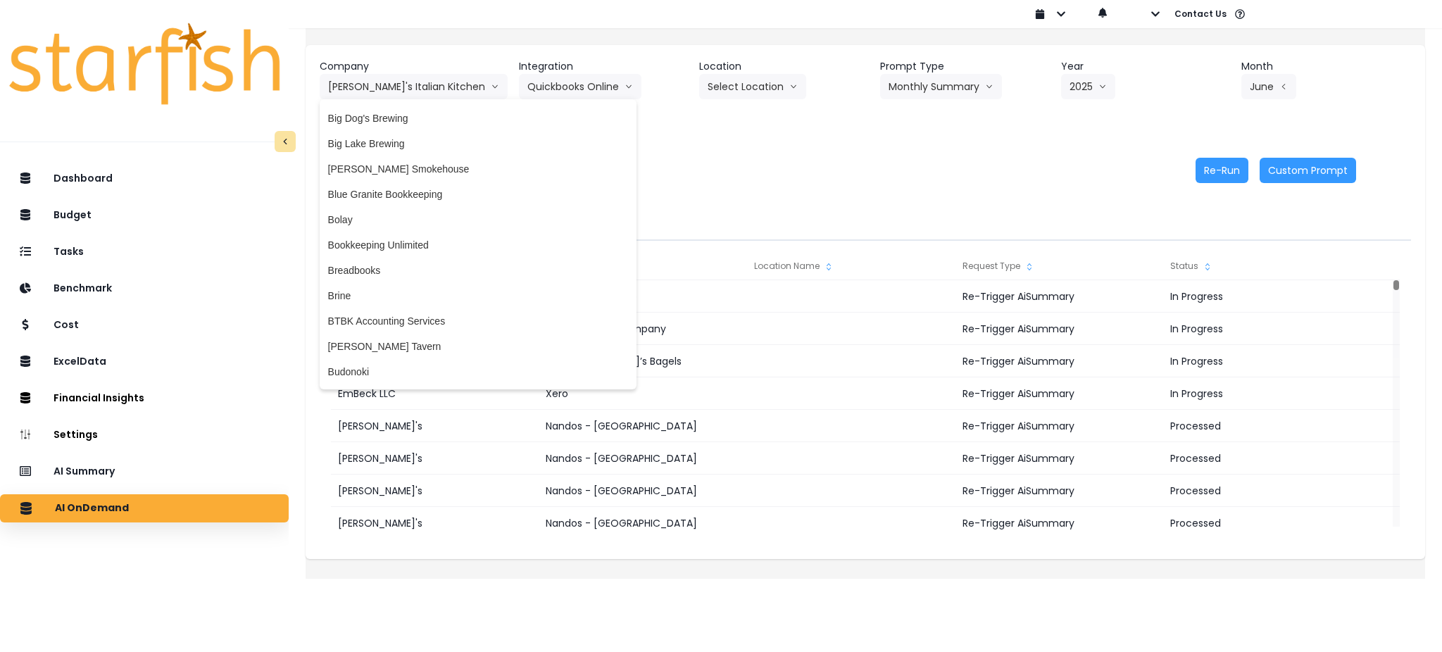
scroll to position [282, 0]
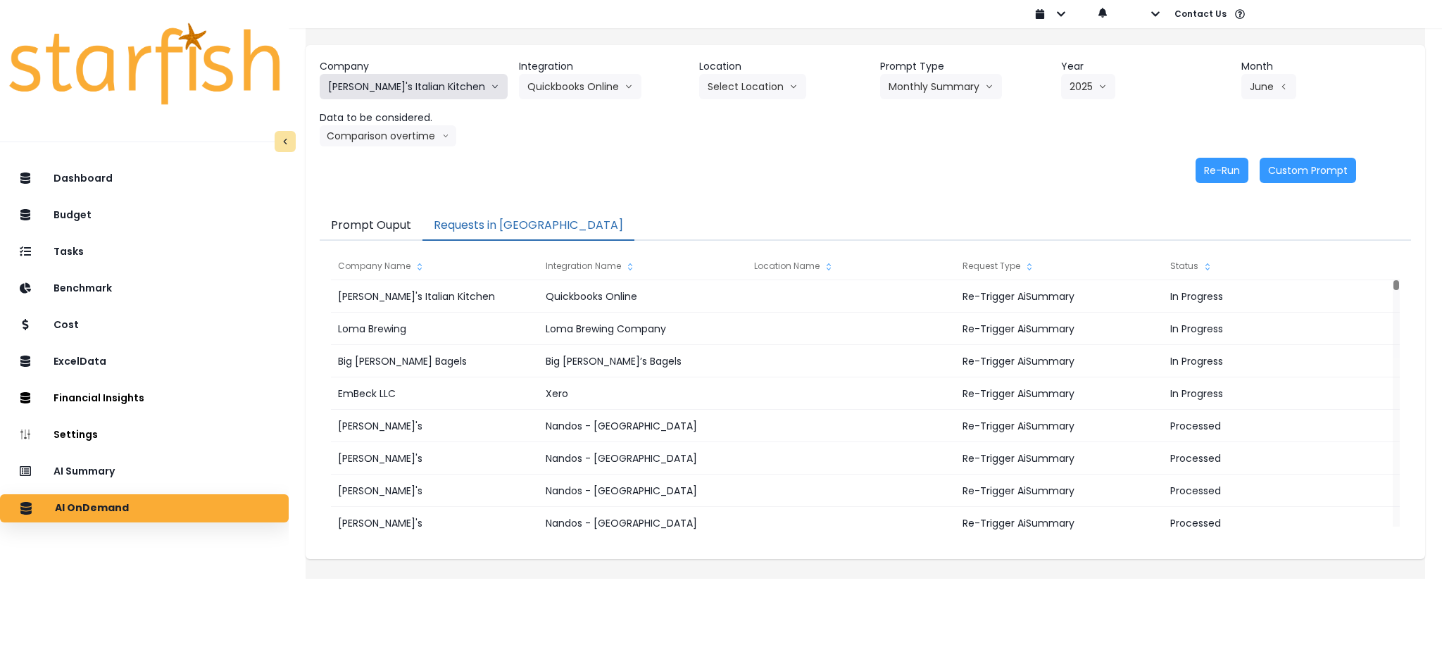
click at [420, 82] on button "[PERSON_NAME]'s Italian Kitchen" at bounding box center [414, 86] width 188 height 25
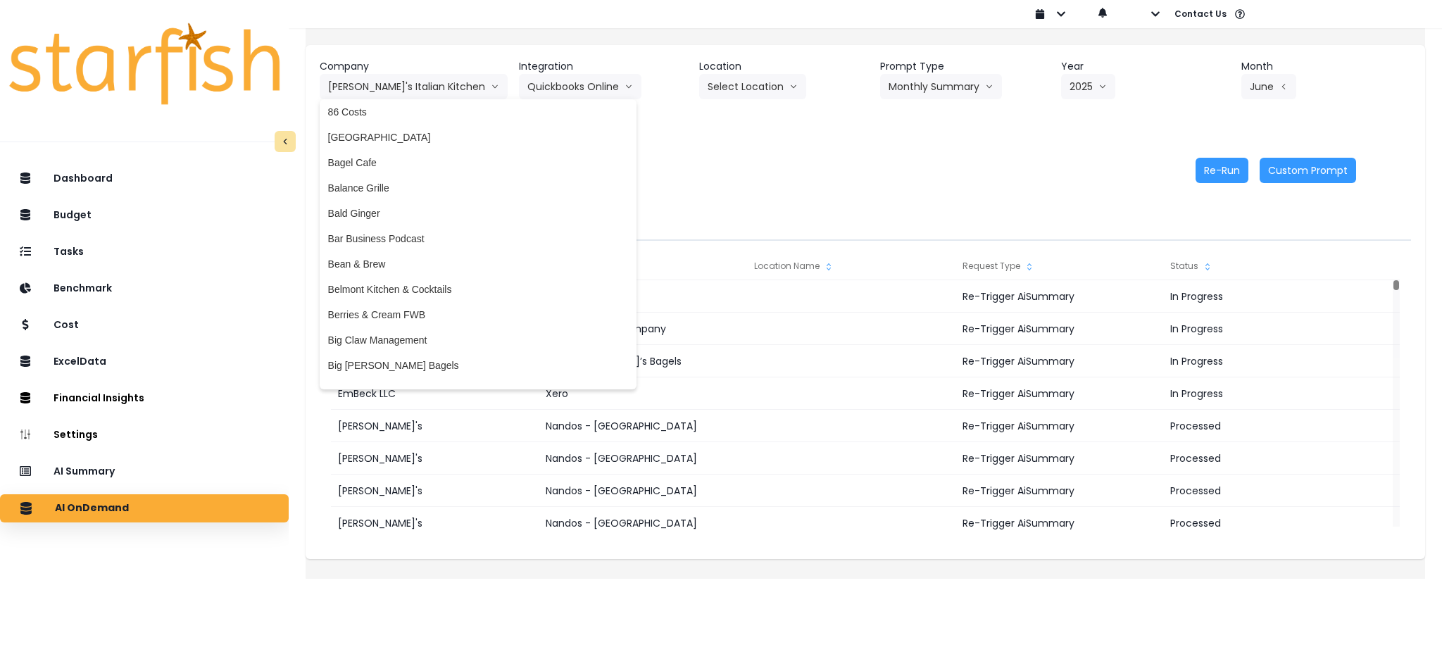
scroll to position [0, 0]
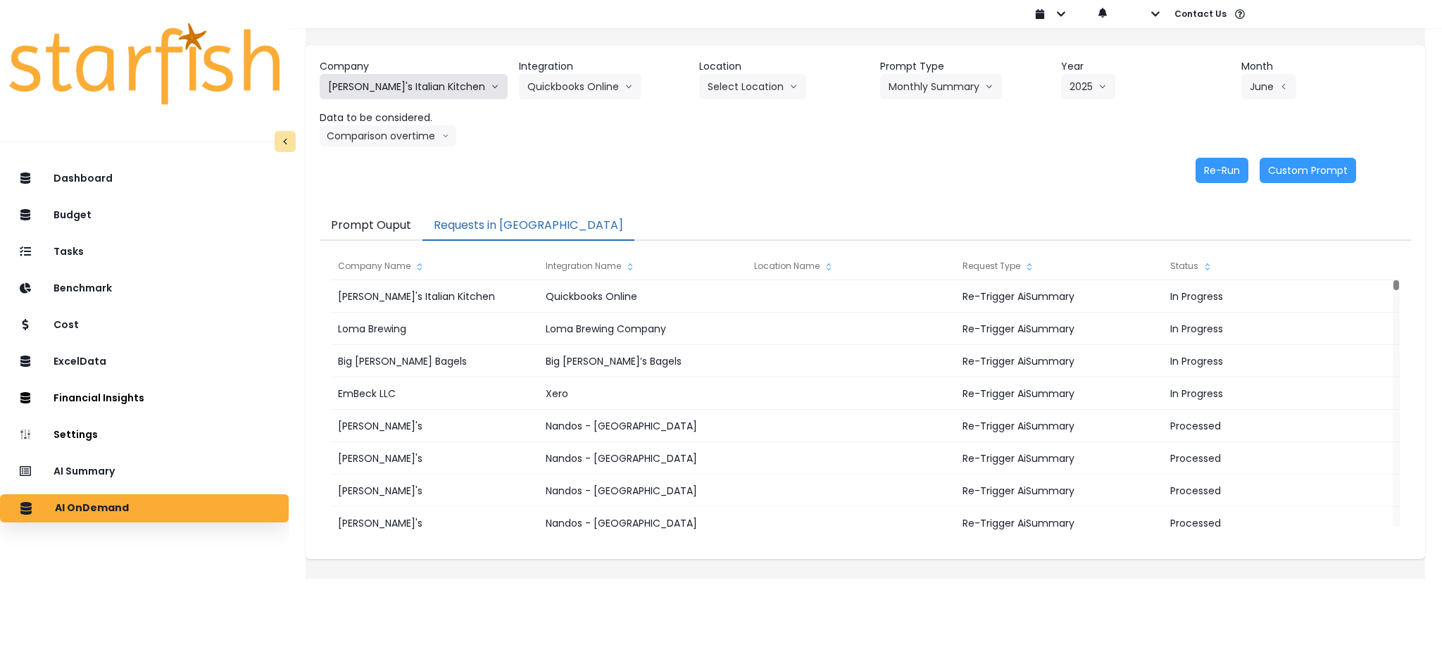
click at [441, 89] on button "[PERSON_NAME]'s Italian Kitchen" at bounding box center [414, 86] width 188 height 25
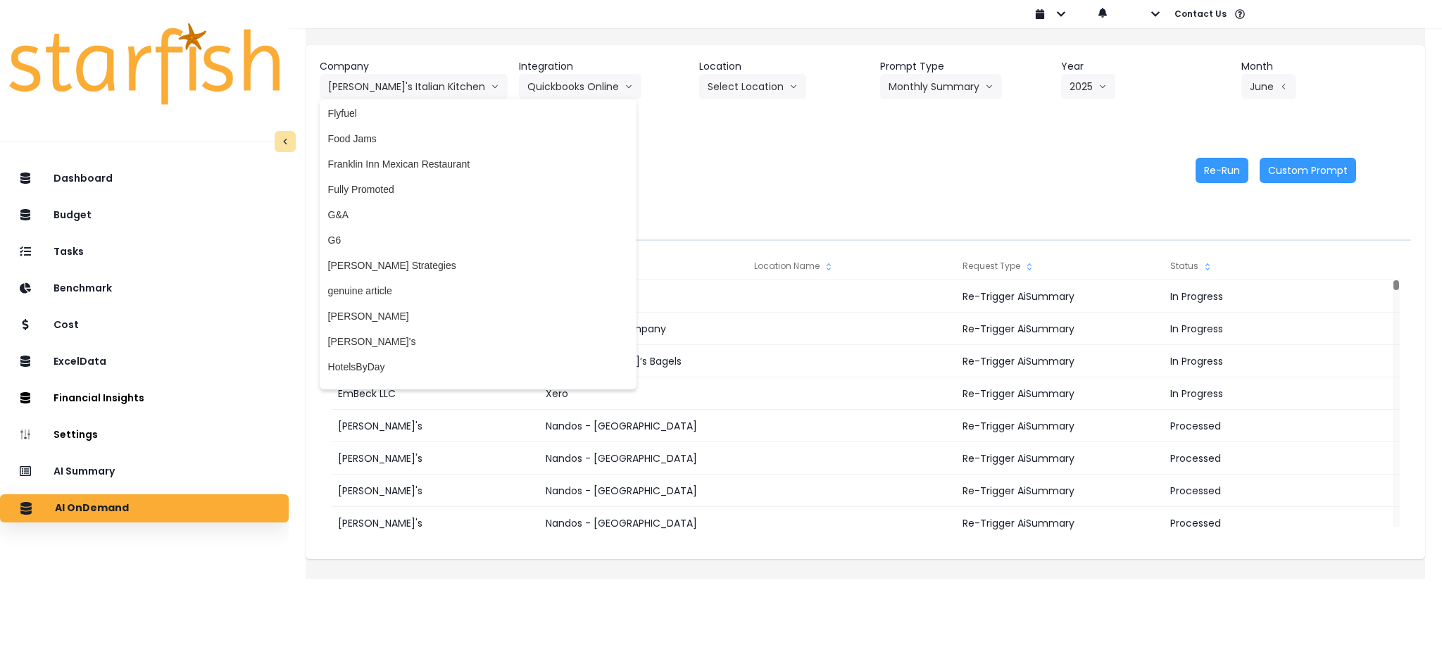
scroll to position [1220, 0]
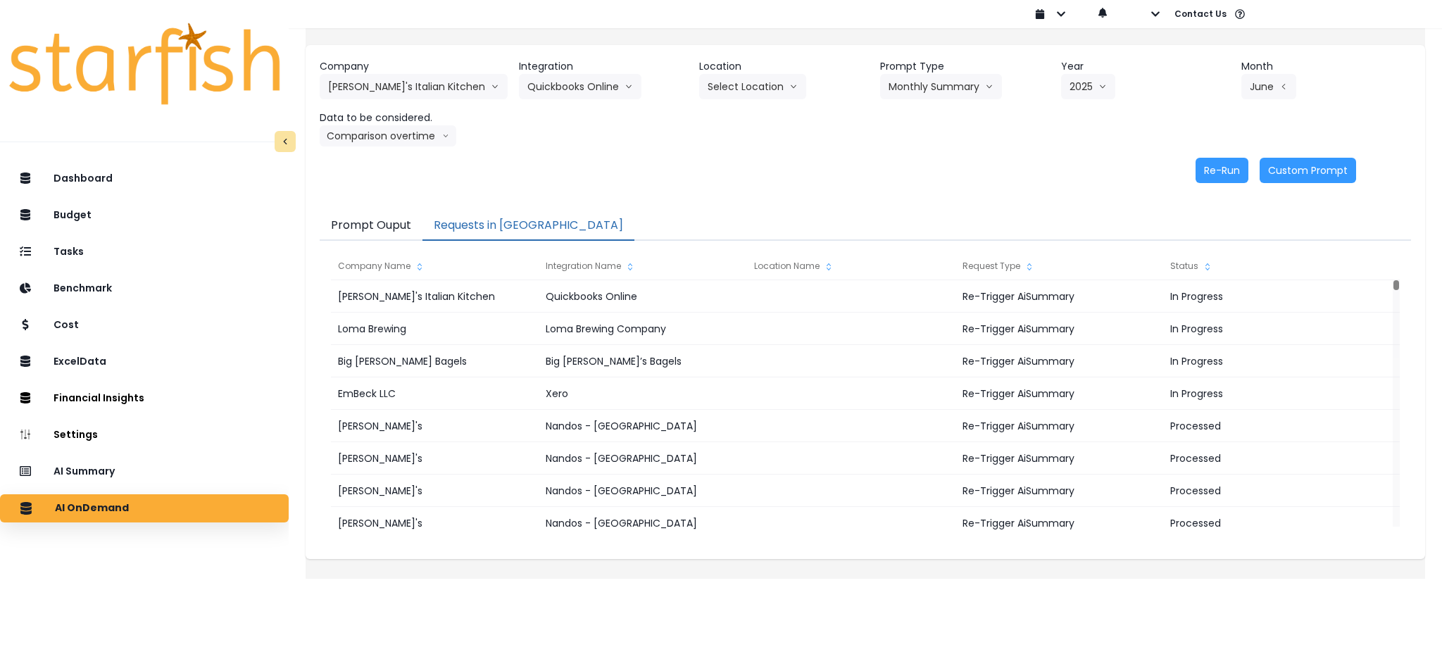
click at [166, 591] on div "Dashboard Budget Tasks Benchmark Cost ExcelData Financial Insights Location Ana…" at bounding box center [144, 435] width 289 height 546
click at [424, 80] on button "[PERSON_NAME]'s Italian Kitchen" at bounding box center [414, 86] width 188 height 25
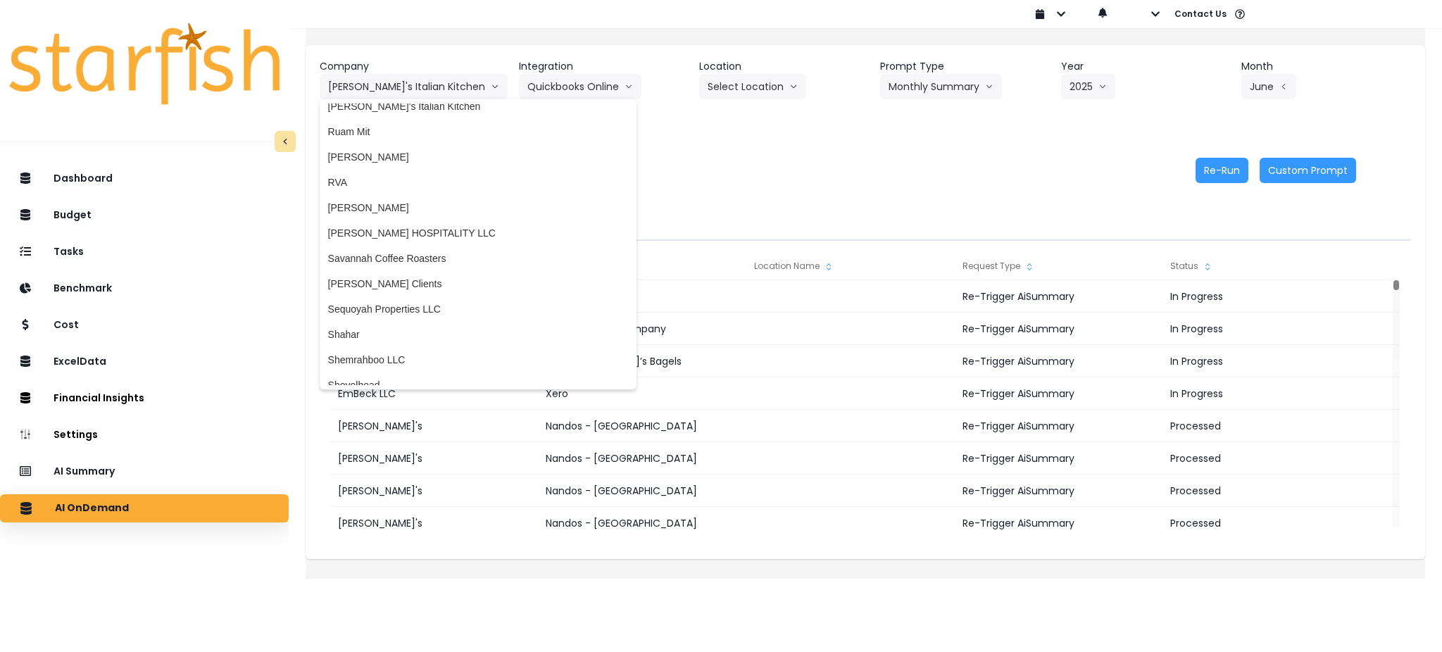
scroll to position [2347, 0]
click at [429, 279] on span "[PERSON_NAME] Clients" at bounding box center [478, 279] width 300 height 14
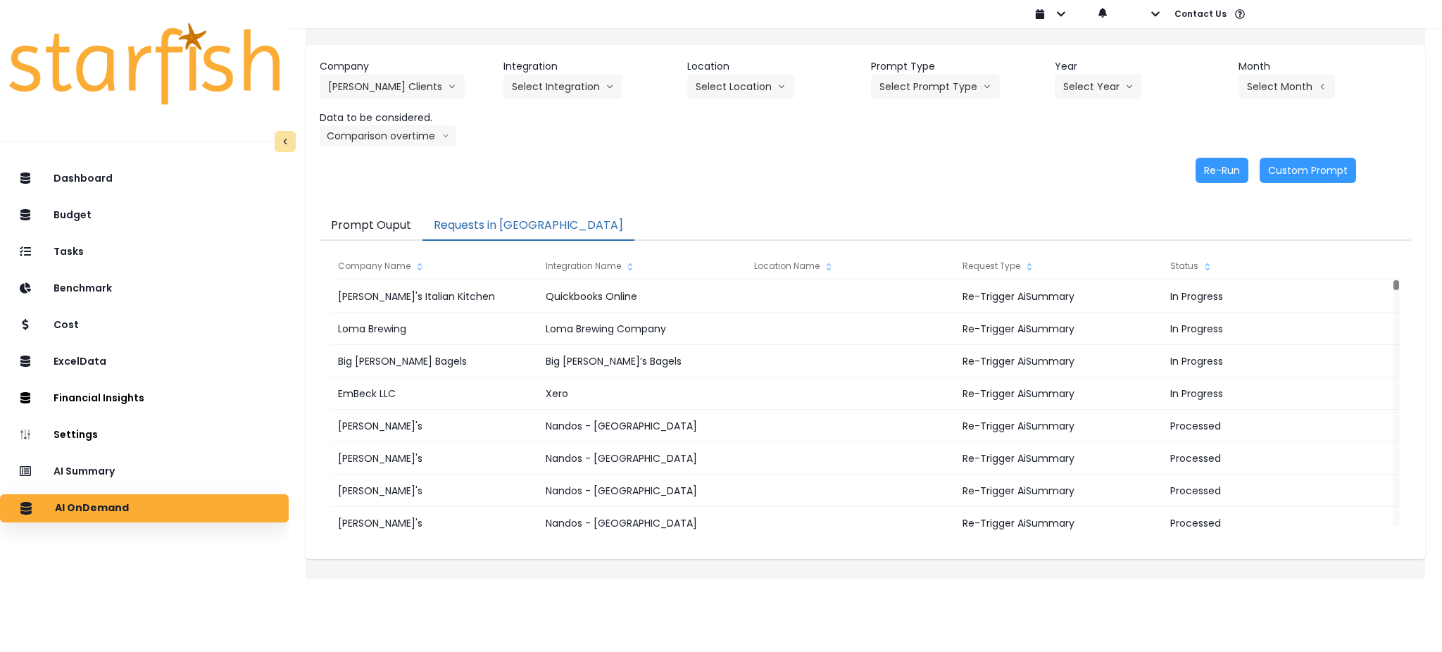
click at [227, 599] on div "Dashboard Budget Tasks Benchmark Cost ExcelData Financial Insights Location Ana…" at bounding box center [144, 435] width 289 height 546
click at [607, 88] on button "Select Integration" at bounding box center [563, 86] width 119 height 25
click at [565, 138] on span "Kappy's" at bounding box center [596, 142] width 168 height 14
click at [1055, 82] on button "Select Year" at bounding box center [1098, 86] width 87 height 25
click at [1075, 180] on ul "2023 2024 2025" at bounding box center [1074, 141] width 39 height 85
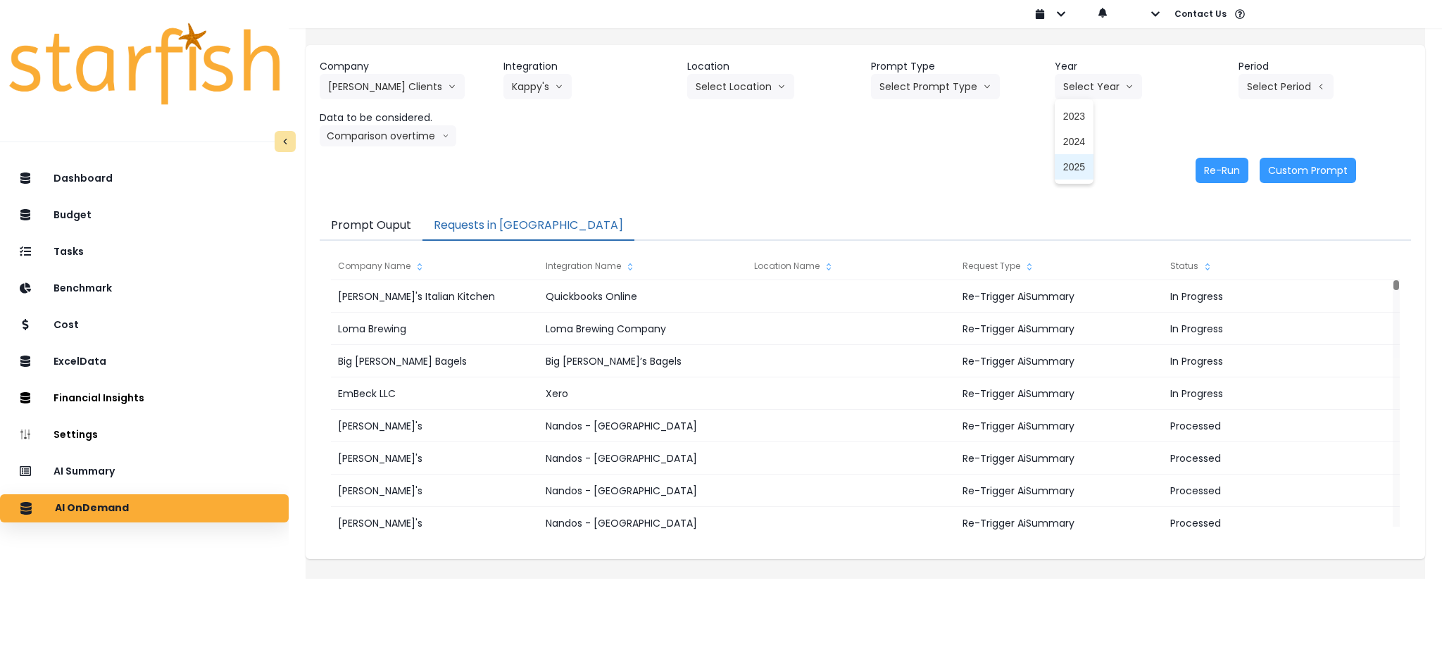
click at [1063, 163] on span "2025" at bounding box center [1074, 167] width 22 height 14
click at [1257, 65] on header "Period" at bounding box center [1325, 66] width 173 height 15
click at [1257, 94] on button "Select Period" at bounding box center [1286, 86] width 95 height 25
click at [1213, 236] on span "P7" at bounding box center [1222, 243] width 18 height 14
click at [456, 131] on button "Comparison overtime" at bounding box center [388, 135] width 137 height 21
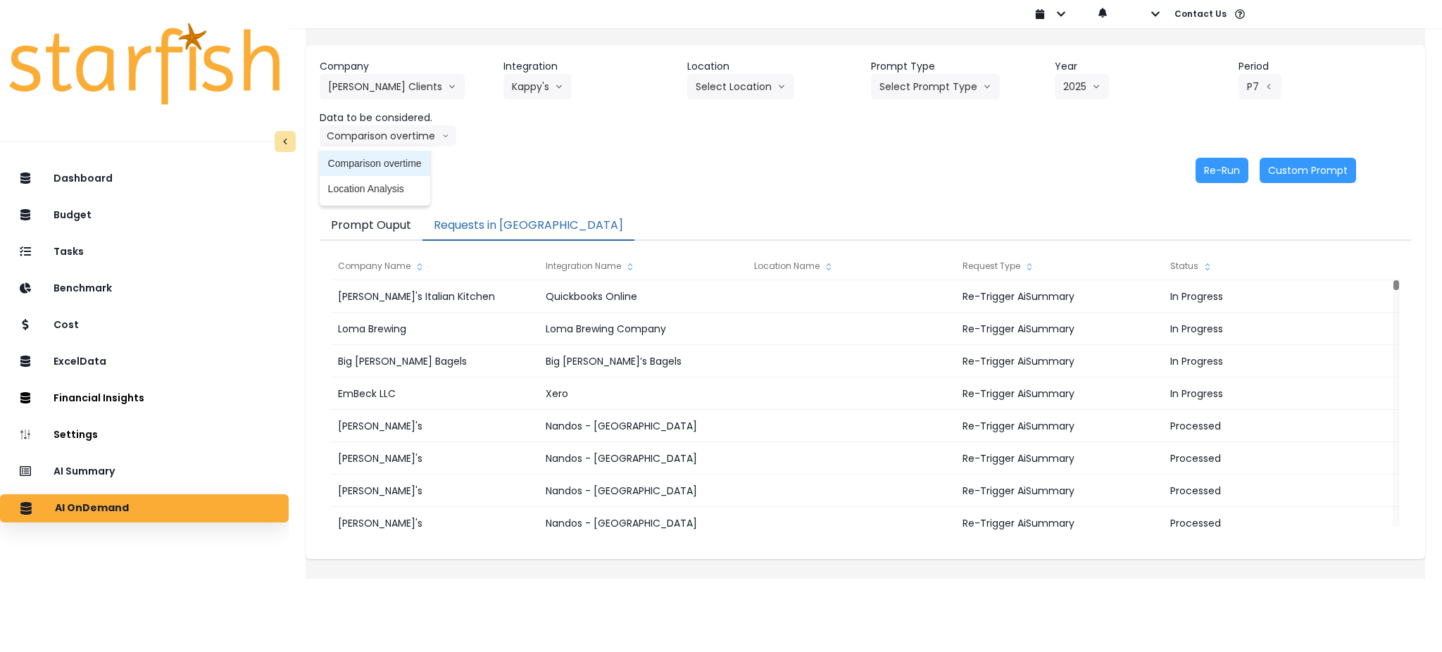
click at [387, 163] on span "Comparison overtime" at bounding box center [375, 163] width 94 height 14
click at [1201, 166] on button "Re-Run" at bounding box center [1222, 170] width 53 height 25
click at [920, 88] on button "Select Prompt Type" at bounding box center [935, 86] width 129 height 25
click at [907, 192] on span "Monthly Summary" at bounding box center [920, 192] width 80 height 14
click at [1206, 170] on button "Re-Run" at bounding box center [1222, 170] width 53 height 25
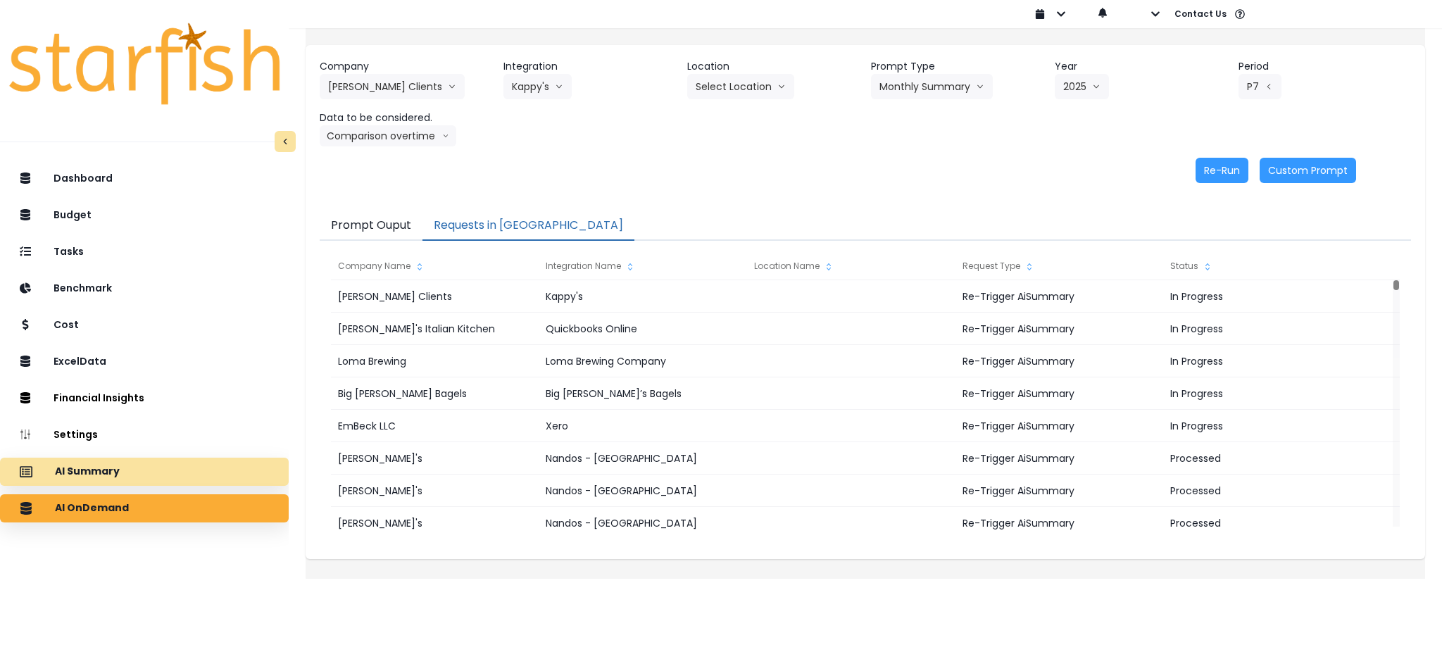
click at [109, 472] on p "AI Summary" at bounding box center [87, 472] width 65 height 13
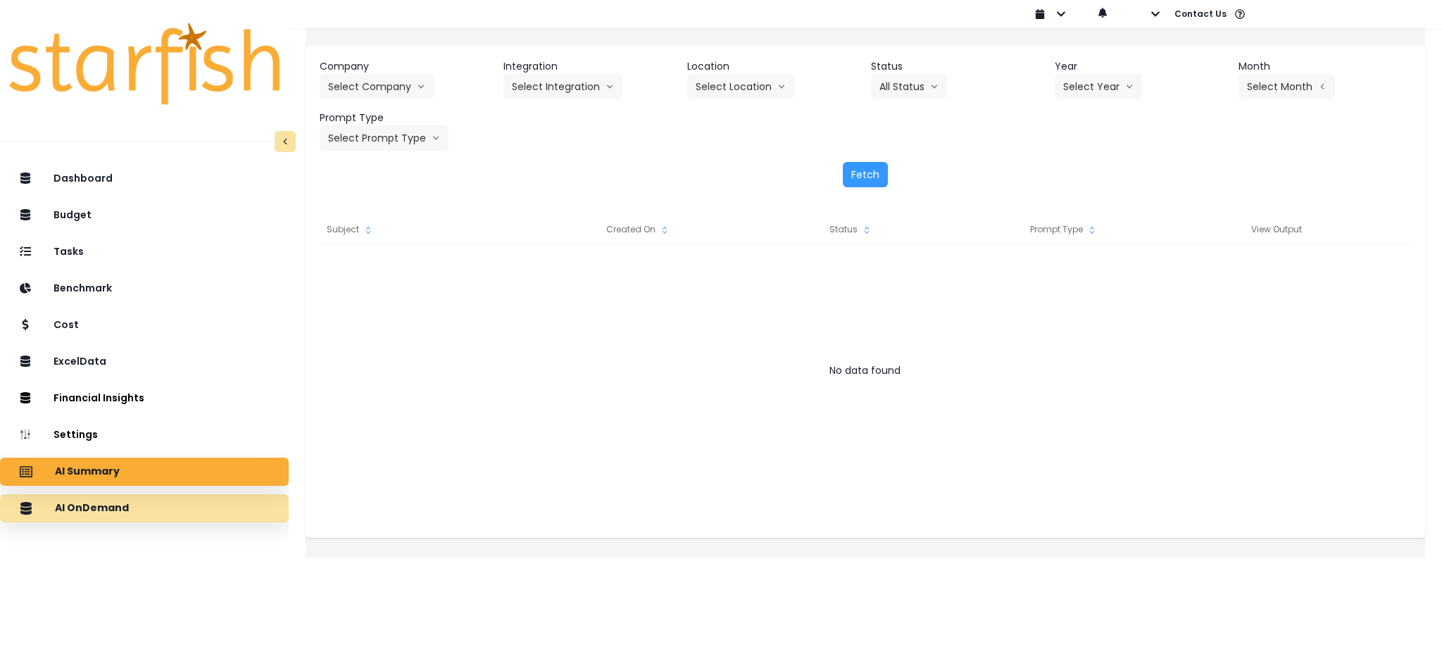
click at [151, 513] on div "AI OnDemand" at bounding box center [144, 509] width 266 height 30
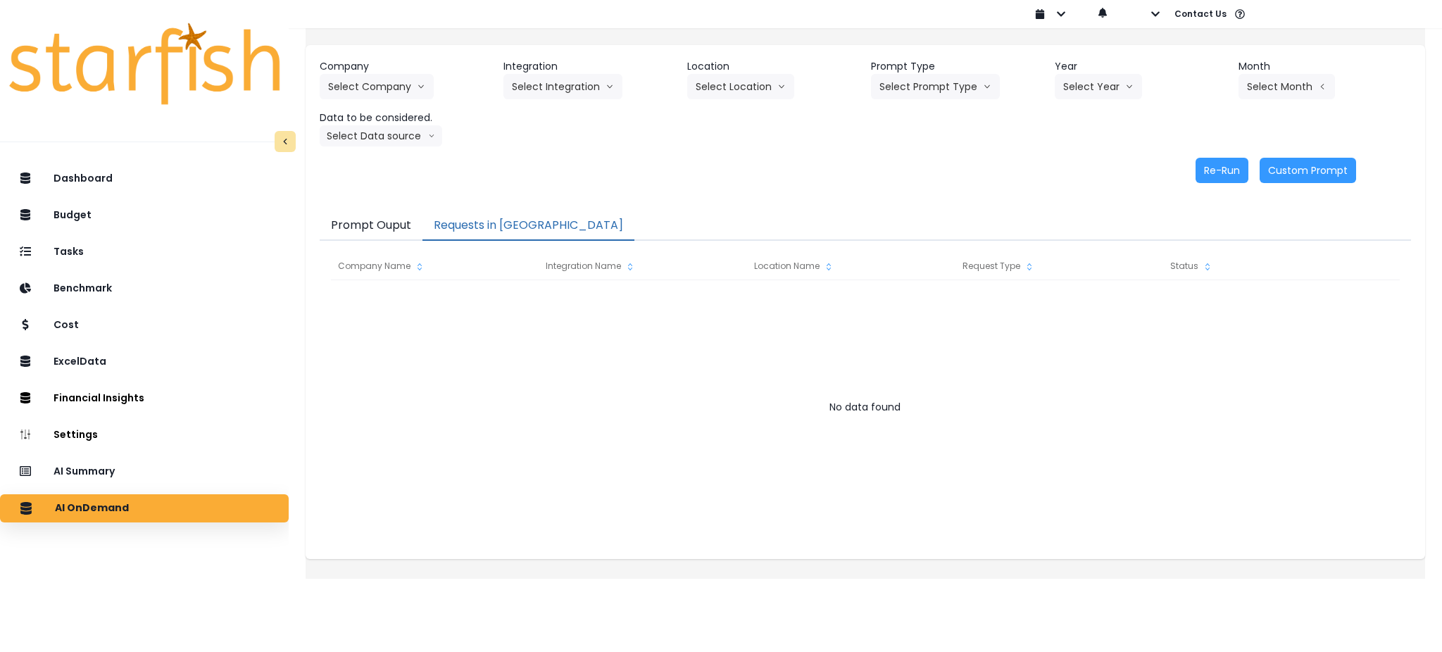
click at [488, 218] on button "Requests in [GEOGRAPHIC_DATA]" at bounding box center [529, 226] width 212 height 30
